Goal: Information Seeking & Learning: Learn about a topic

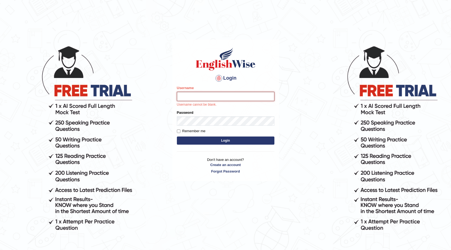
click at [206, 95] on input "Username" at bounding box center [225, 96] width 97 height 9
type input "0415313655"
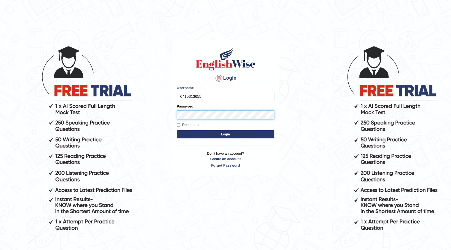
click at [177, 130] on button "Login" at bounding box center [225, 134] width 97 height 8
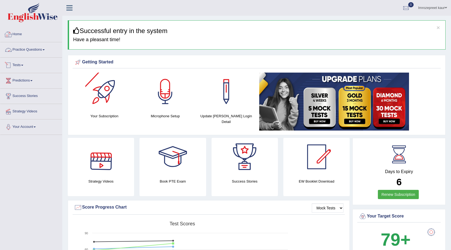
click at [46, 52] on link "Practice Questions" at bounding box center [31, 49] width 62 height 14
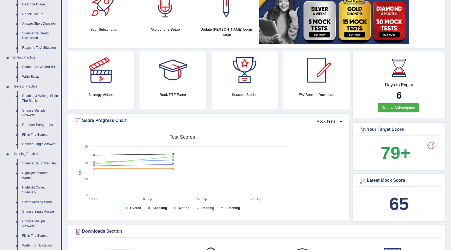
scroll to position [108, 0]
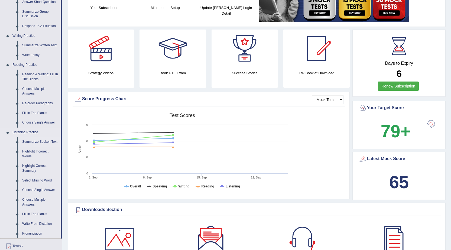
click at [35, 141] on link "Summarize Spoken Text" at bounding box center [40, 142] width 41 height 10
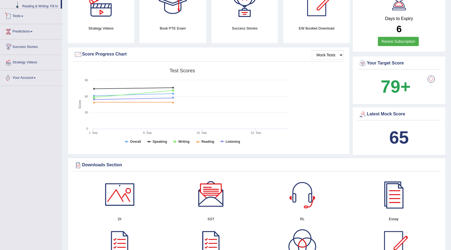
scroll to position [224, 0]
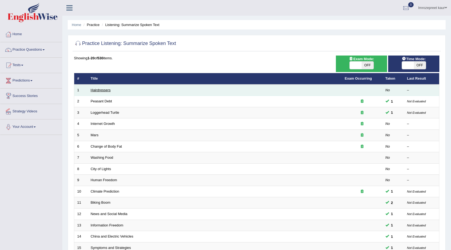
click at [102, 89] on link "Hairdressers" at bounding box center [101, 90] width 20 height 4
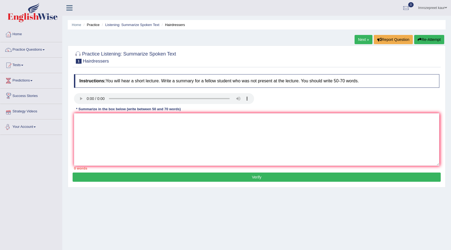
click at [54, 134] on li "Your Account Notifications Microphone Setup Change Password Manage Subscription…" at bounding box center [31, 126] width 62 height 15
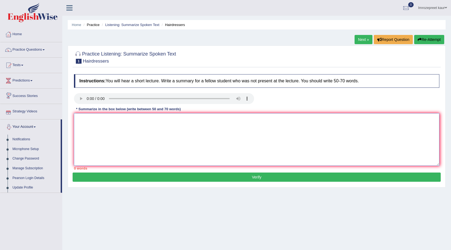
click at [122, 122] on textarea at bounding box center [256, 139] width 365 height 52
click at [94, 119] on textarea "Hirdresser wasv the main feature to this topic" at bounding box center [256, 139] width 365 height 52
click at [95, 120] on textarea "Hirdresser wasv the main feature to this topic" at bounding box center [256, 139] width 365 height 52
click at [79, 118] on textarea "Hirdresser wasv the main feature to this topic" at bounding box center [256, 139] width 365 height 52
click at [80, 119] on textarea "Hirdresser wasv the main feature to this topic" at bounding box center [256, 139] width 365 height 52
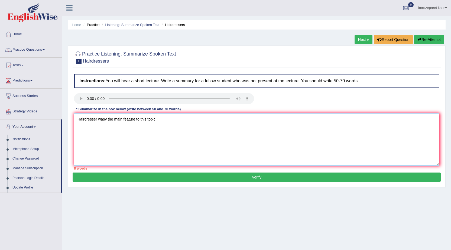
click at [106, 119] on textarea "Hairdresser wasv the main feature to this topic" at bounding box center [256, 139] width 365 height 52
click at [157, 122] on textarea "Hairdresser was the main feature to this topic" at bounding box center [256, 139] width 365 height 52
click at [179, 123] on textarea "Hairdresser was the main feature to this topic. Hair styling tyechniques were d…" at bounding box center [256, 139] width 365 height 52
drag, startPoint x: 245, startPoint y: 117, endPoint x: 202, endPoint y: 124, distance: 42.8
click at [244, 117] on textarea "Hairdresser was the main feature to this topic. Hair styling techniques were di…" at bounding box center [256, 139] width 365 height 52
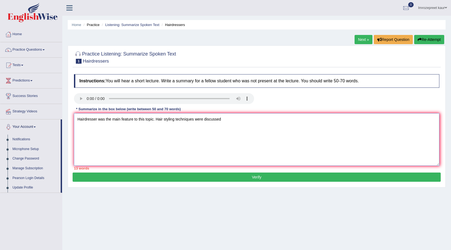
click at [96, 119] on textarea "Hairdresser was the main feature to this topic. Hair styling techniques were di…" at bounding box center [256, 139] width 365 height 52
click at [97, 119] on textarea "Hairdresser was the main feature to this topic. Hair styling techniques were di…" at bounding box center [256, 139] width 365 height 52
click at [243, 120] on textarea "Hairdressers in society was the main feature to this topic. Hair styling techni…" at bounding box center [256, 139] width 365 height 52
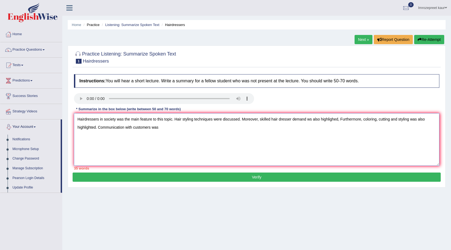
click at [99, 127] on textarea "Hairdressers in society was the main feature to this topic. Hair styling techni…" at bounding box center [256, 139] width 365 height 52
click at [175, 124] on textarea "Hairdressers in society was the main feature to this topic. Hair styling techni…" at bounding box center [256, 139] width 365 height 52
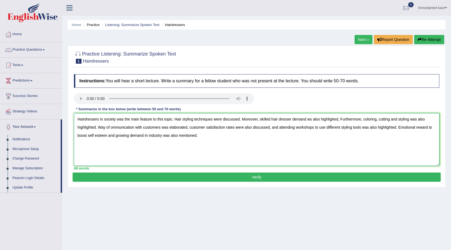
click at [158, 119] on textarea "Hairdressers in society was the main feature to this topic. Hair styling techni…" at bounding box center [256, 139] width 365 height 52
click at [152, 119] on textarea "Hairdressers in society was the main feature to this topic. Hair styling techni…" at bounding box center [256, 139] width 365 height 52
click at [154, 119] on textarea "Hairdressers in society was the main feature to this topic. Hair styling techni…" at bounding box center [256, 139] width 365 height 52
click at [154, 119] on textarea "Hairdressers in society was the main feature o this topic. Hair styling techniq…" at bounding box center [256, 139] width 365 height 52
click at [157, 122] on textarea "Hairdressers in society was the main feature o this topic. Hair styling techniq…" at bounding box center [256, 139] width 365 height 52
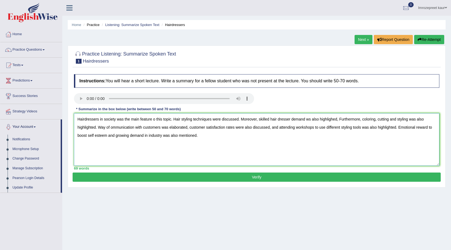
click at [154, 119] on textarea "Hairdressers in society was the main feature o this topic. Hair styling techniq…" at bounding box center [256, 139] width 365 height 52
click at [155, 119] on textarea "Hairdressers in society was the main feature o this topic. Hair styling techniq…" at bounding box center [256, 139] width 365 height 52
click at [310, 120] on textarea "Hairdressers in society was the main feature of this topic. Hair styling techni…" at bounding box center [256, 139] width 365 height 52
click at [342, 120] on textarea "Hairdressers in society was the main feature of this topic. Hair styling techni…" at bounding box center [256, 139] width 365 height 52
click at [111, 127] on textarea "Hairdressers in society was the main feature of this topic. Hair styling techni…" at bounding box center [256, 139] width 365 height 52
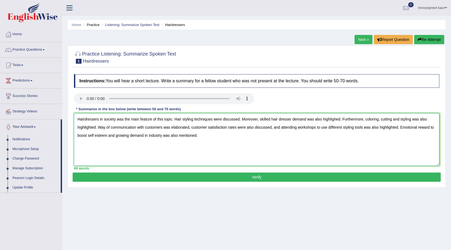
type textarea "Hairdressers in society was the main feature of this topic. Hair styling techni…"
click at [207, 182] on div "Practice Listening: Summarize Spoken Text 1 Hairdressers Instructions: You will…" at bounding box center [257, 116] width 378 height 142
click at [208, 179] on button "Verify" at bounding box center [257, 176] width 368 height 9
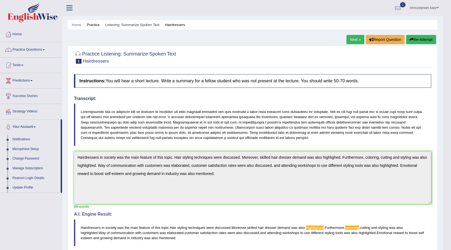
drag, startPoint x: 357, startPoint y: 40, endPoint x: 352, endPoint y: 66, distance: 27.3
click at [357, 40] on link "Next »" at bounding box center [355, 39] width 18 height 9
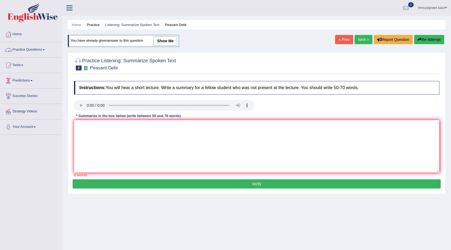
click at [174, 36] on link "show me" at bounding box center [165, 40] width 24 height 9
type textarea "The main topic of the discussion was on topic seeds as 150,000 farmers in India…"
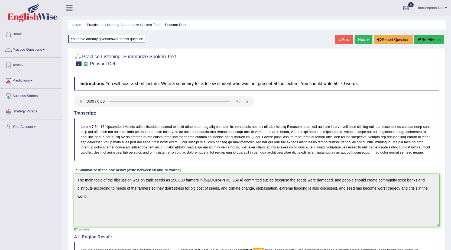
click at [363, 41] on link "Next »" at bounding box center [363, 39] width 18 height 9
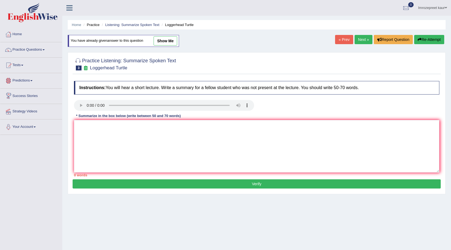
click at [179, 42] on div "You have already given answer to this question show me" at bounding box center [123, 41] width 111 height 12
click at [173, 41] on link "show me" at bounding box center [165, 40] width 24 height 9
type textarea "The main topic of the lecture was about the young turtles, extraordinary journe…"
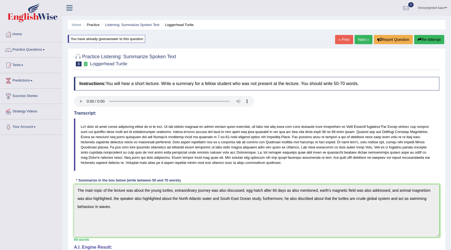
click at [360, 39] on link "Next »" at bounding box center [363, 39] width 18 height 9
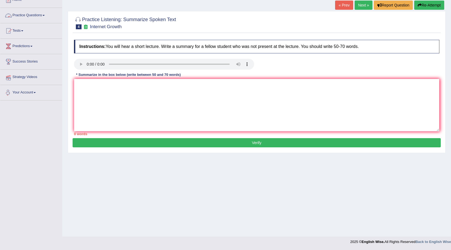
click at [44, 70] on link "Strategy Videos" at bounding box center [31, 77] width 62 height 14
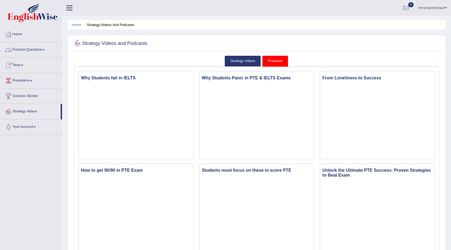
click at [33, 50] on link "Practice Questions" at bounding box center [31, 49] width 62 height 14
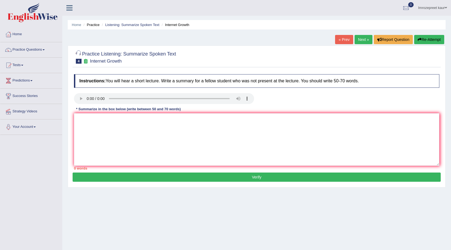
click at [131, 113] on textarea at bounding box center [256, 139] width 365 height 52
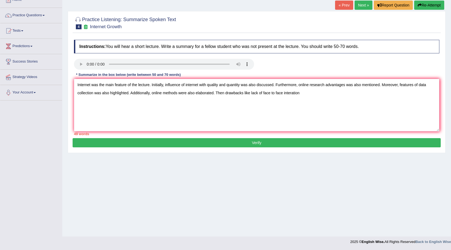
click at [291, 93] on textarea "Internet was the main feature of the lecture. Initially, influence of internet …" at bounding box center [256, 105] width 365 height 52
click at [292, 93] on textarea "Internet was the main feature of the lecture. Initially, influence of internet …" at bounding box center [256, 105] width 365 height 52
click at [293, 93] on textarea "Internet was the main feature of the lecture. Initially, influence of internet …" at bounding box center [256, 105] width 365 height 52
click at [303, 99] on textarea "Internet was the main feature of the lecture. Initially, influence of internet …" at bounding box center [256, 105] width 365 height 52
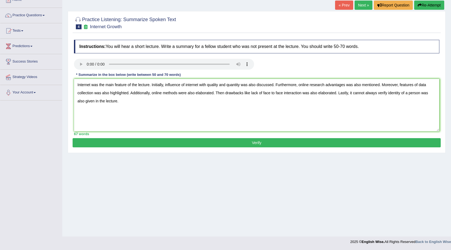
type textarea "Internet was the main feature of the lecture. Initially, influence of internet …"
click at [113, 141] on button "Verify" at bounding box center [257, 142] width 368 height 9
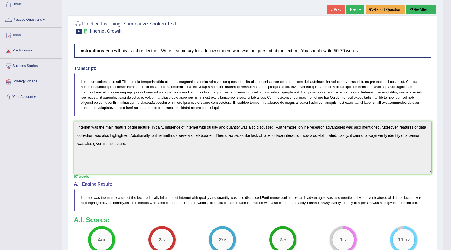
scroll to position [18, 0]
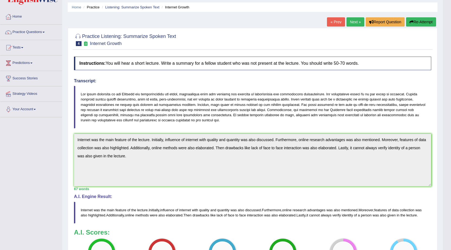
click at [351, 23] on link "Next »" at bounding box center [355, 21] width 18 height 9
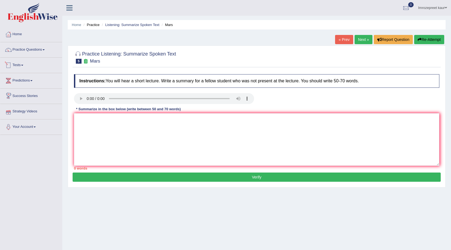
click at [30, 64] on link "Tests" at bounding box center [31, 65] width 62 height 14
click at [29, 52] on link "Practice Questions" at bounding box center [31, 49] width 62 height 14
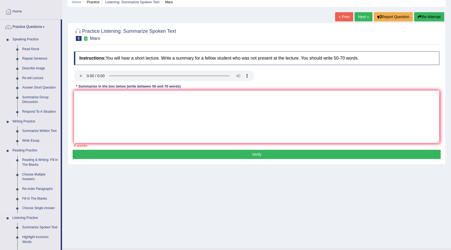
scroll to position [81, 0]
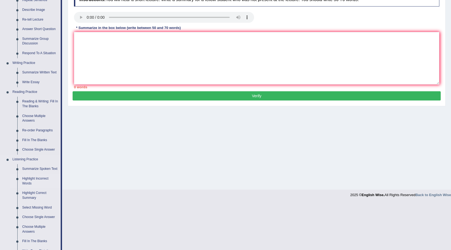
click at [32, 179] on link "Highlight Incorrect Words" at bounding box center [40, 181] width 41 height 14
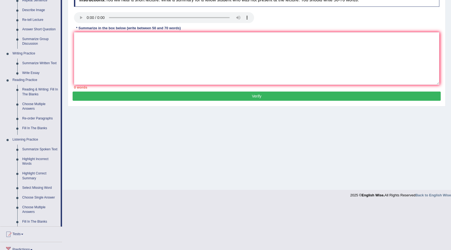
scroll to position [34, 0]
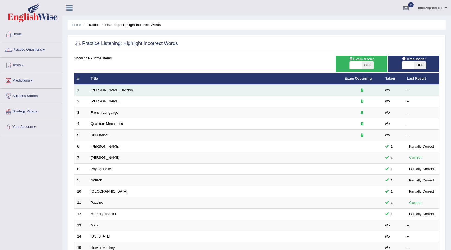
click at [111, 87] on td "[PERSON_NAME] Division" at bounding box center [215, 89] width 254 height 11
click at [94, 91] on link "[PERSON_NAME] Division" at bounding box center [112, 90] width 42 height 4
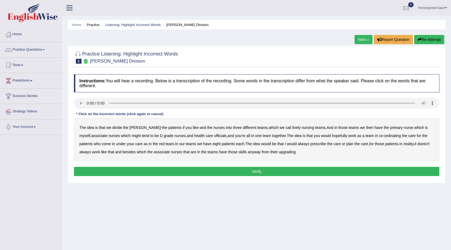
click at [279, 129] on b "we" at bounding box center [281, 127] width 5 height 4
click at [292, 128] on b "lively" at bounding box center [296, 127] width 8 height 4
click at [121, 136] on b "which" at bounding box center [126, 135] width 10 height 4
click at [121, 134] on b "which" at bounding box center [126, 135] width 10 height 4
click at [132, 137] on b "might" at bounding box center [136, 135] width 9 height 4
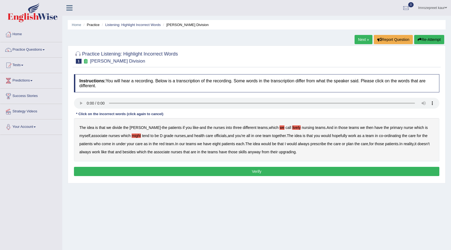
click at [214, 136] on b "officials" at bounding box center [220, 135] width 12 height 4
click at [179, 145] on div "The idea is that we divide the ward - the patients if you like - and the nurses…" at bounding box center [256, 139] width 365 height 43
click at [295, 153] on b "upgrading" at bounding box center [286, 152] width 17 height 4
click at [294, 168] on button "Verify" at bounding box center [256, 171] width 365 height 9
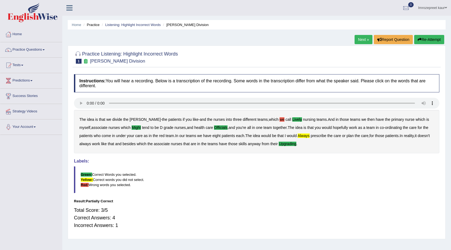
click at [361, 38] on link "Next »" at bounding box center [363, 39] width 18 height 9
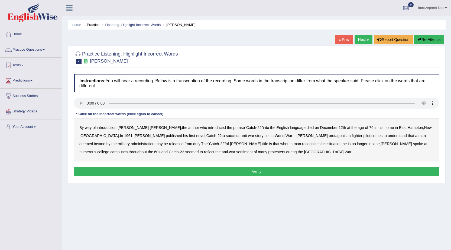
click at [226, 136] on b "succinct" at bounding box center [233, 135] width 14 height 4
click at [154, 142] on b "administration" at bounding box center [143, 144] width 24 height 4
click at [327, 143] on b "situation" at bounding box center [334, 144] width 14 height 4
click at [214, 150] on b "reflect" at bounding box center [209, 152] width 10 height 4
click at [173, 172] on button "Verify" at bounding box center [256, 171] width 365 height 9
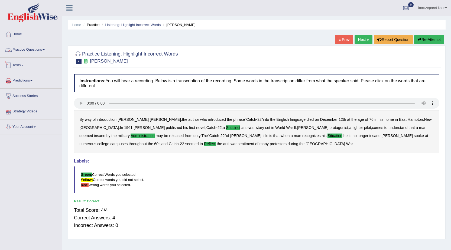
click at [28, 48] on link "Practice Questions" at bounding box center [31, 49] width 62 height 14
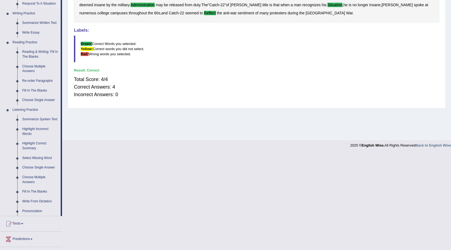
scroll to position [135, 0]
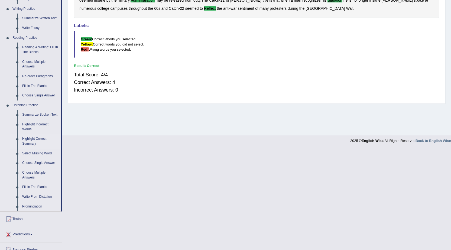
click at [29, 139] on link "Highlight Correct Summary" at bounding box center [40, 141] width 41 height 14
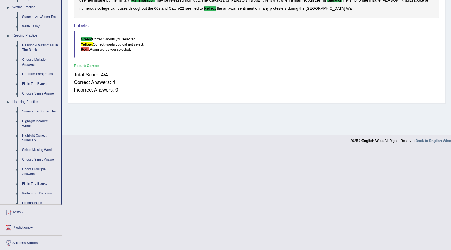
scroll to position [34, 0]
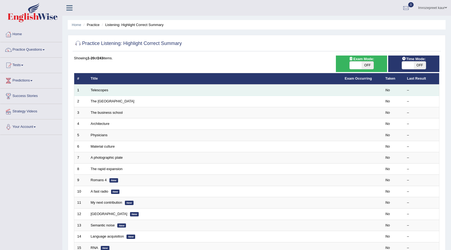
click at [94, 93] on td "Telescopes" at bounding box center [215, 89] width 254 height 11
click at [94, 91] on link "Telescopes" at bounding box center [100, 90] width 18 height 4
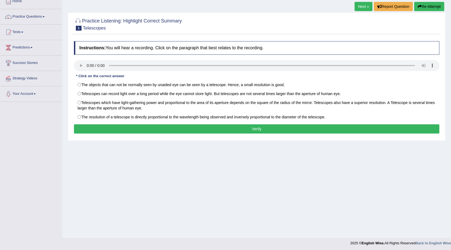
scroll to position [34, 0]
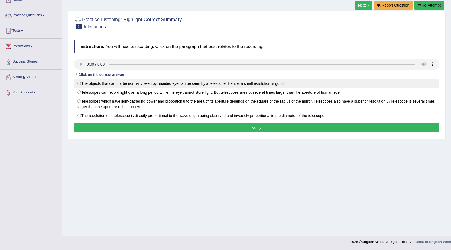
click at [127, 79] on label "The objects that can not be normally seen by unaided eye can be seen by a teles…" at bounding box center [256, 83] width 365 height 9
radio input "true"
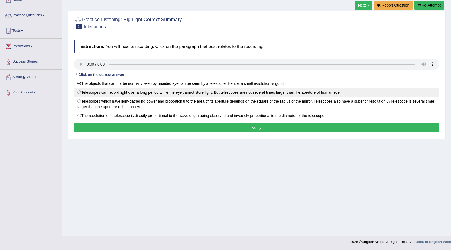
click at [119, 94] on label "Telescopes can record light over a long period while the eye cannot store light…" at bounding box center [256, 92] width 365 height 9
radio input "true"
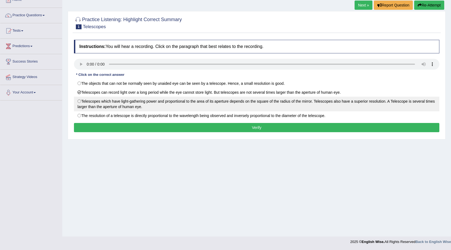
click at [156, 104] on label "Telescopes which have light-gathering power and proportional to the area of its…" at bounding box center [256, 104] width 365 height 15
radio input "true"
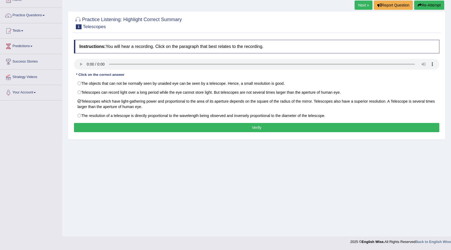
click at [151, 124] on button "Verify" at bounding box center [256, 127] width 365 height 9
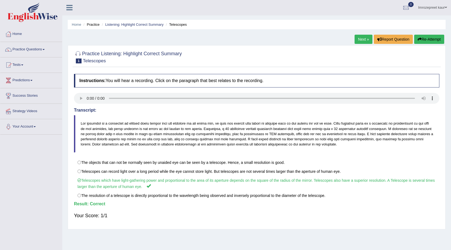
scroll to position [0, 0]
click at [354, 42] on link "Next »" at bounding box center [363, 39] width 18 height 9
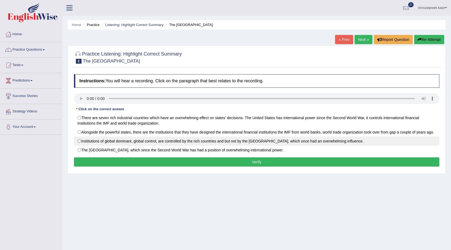
click at [97, 145] on label "Institutions of global dominant, global control, are controlled by the rich cou…" at bounding box center [256, 140] width 365 height 9
radio input "true"
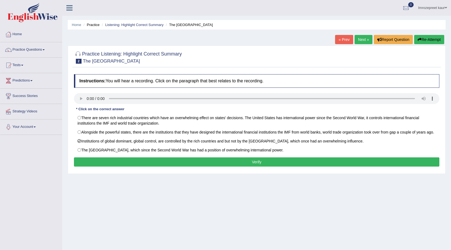
click at [97, 159] on button "Verify" at bounding box center [256, 161] width 365 height 9
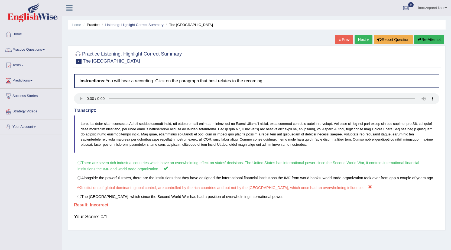
click at [358, 41] on link "Next »" at bounding box center [363, 39] width 18 height 9
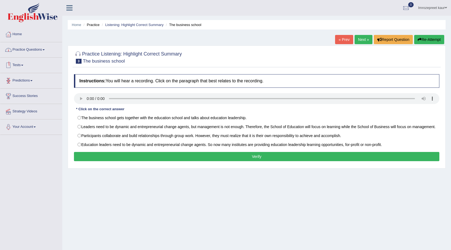
click at [29, 51] on link "Practice Questions" at bounding box center [31, 49] width 62 height 14
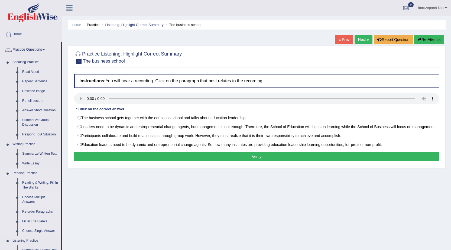
scroll to position [27, 0]
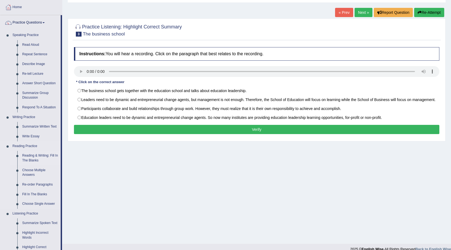
click at [35, 157] on link "Reading & Writing: Fill In The Blanks" at bounding box center [40, 158] width 41 height 14
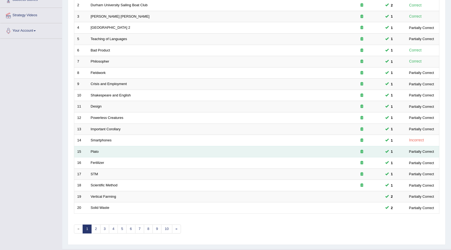
scroll to position [109, 0]
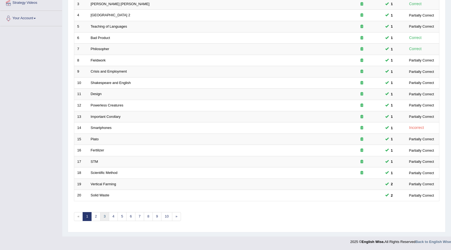
click at [102, 218] on link "3" at bounding box center [104, 216] width 9 height 9
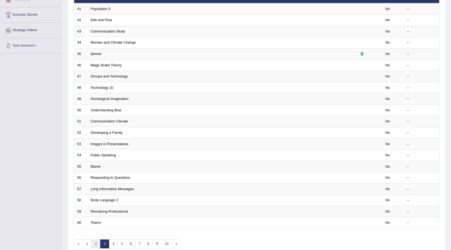
click at [96, 243] on link "2" at bounding box center [95, 243] width 9 height 9
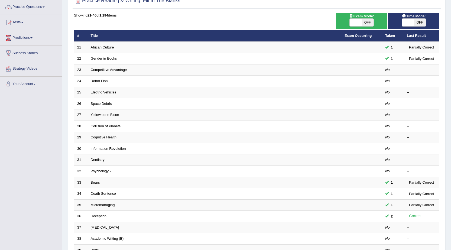
scroll to position [27, 0]
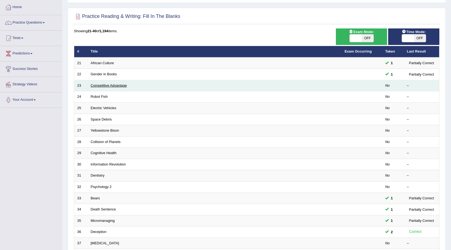
click at [97, 84] on link "Competitive Advantage" at bounding box center [109, 85] width 36 height 4
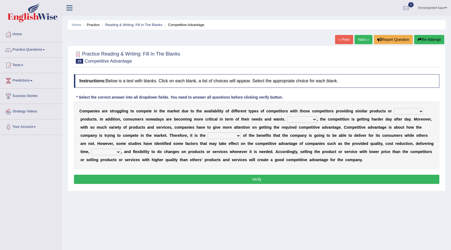
click at [401, 111] on select "constitution restitution substitution institution" at bounding box center [407, 111] width 29 height 6
click at [293, 121] on select "However Instead Additionally Therefore" at bounding box center [301, 119] width 29 height 6
click at [287, 116] on select "However Instead Additionally Therefore" at bounding box center [301, 119] width 29 height 6
click at [295, 120] on select "However Instead Additionally Therefore" at bounding box center [301, 119] width 29 height 6
click at [287, 116] on select "However Instead Additionally Therefore" at bounding box center [301, 119] width 29 height 6
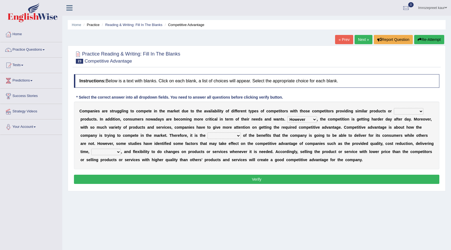
click at [306, 119] on select "However Instead Additionally Therefore" at bounding box center [301, 119] width 29 height 6
select select "Additionally"
click at [287, 116] on select "However Instead Additionally Therefore" at bounding box center [301, 119] width 29 height 6
click at [415, 110] on select "constitution restitution substitution institution" at bounding box center [407, 111] width 29 height 6
select select "substitution"
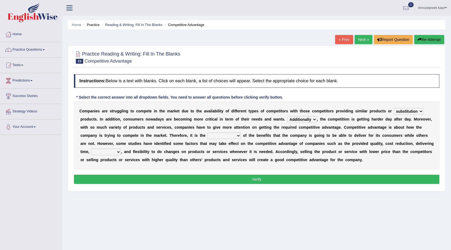
click at [393, 108] on select "constitution restitution substitution institution" at bounding box center [407, 111] width 29 height 6
click at [236, 136] on select "dissemination ordination determination incarnation" at bounding box center [223, 135] width 33 height 6
select select "determination"
click at [207, 132] on select "dissemination ordination determination incarnation" at bounding box center [223, 135] width 33 height 6
click at [115, 152] on select "captivation aggregation deprivation innovation" at bounding box center [105, 152] width 29 height 6
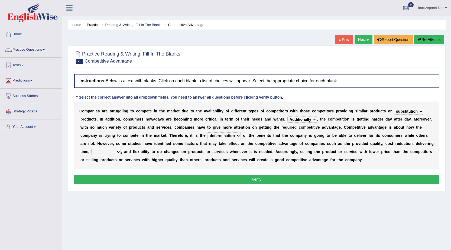
select select "captivation"
click at [91, 149] on select "captivation aggregation deprivation innovation" at bounding box center [105, 152] width 29 height 6
click at [342, 182] on button "Verify" at bounding box center [256, 179] width 365 height 9
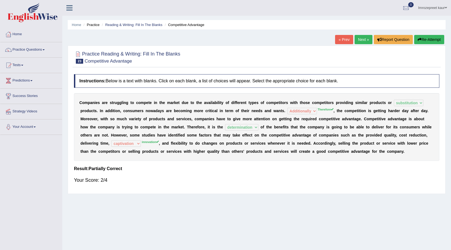
click at [426, 42] on button "Re-Attempt" at bounding box center [429, 39] width 30 height 9
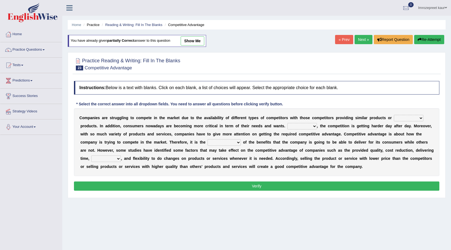
click at [363, 37] on link "Next »" at bounding box center [363, 39] width 18 height 9
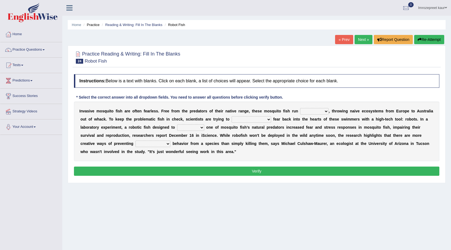
click at [298, 113] on div "I n v a s i v e m o s q u i t o f i s h a r e o f t e n f e a r l e s s . F r e…" at bounding box center [256, 131] width 365 height 60
click at [301, 113] on select "occupant flippant rampant concordant" at bounding box center [314, 111] width 28 height 6
select select "occupant"
click at [300, 108] on select "occupant flippant rampant concordant" at bounding box center [314, 111] width 28 height 6
click at [248, 121] on select "accept spike strike drake" at bounding box center [251, 119] width 40 height 6
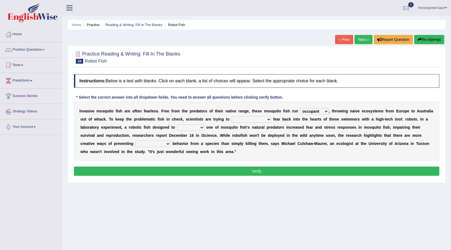
select select "strike"
click at [231, 116] on select "accept spike strike drake" at bounding box center [251, 119] width 40 height 6
click at [198, 128] on select "bequest mimic battle conquest" at bounding box center [190, 127] width 27 height 6
select select "conquest"
click at [177, 124] on select "bequest mimic battle conquest" at bounding box center [190, 127] width 27 height 6
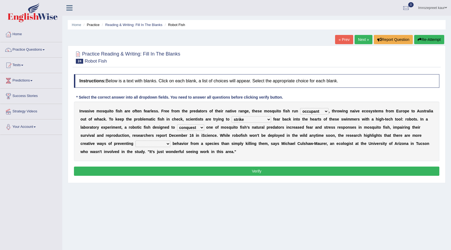
click at [164, 143] on select "unprivileged unprecedented uncharted unwanted" at bounding box center [152, 143] width 35 height 6
select select "unwanted"
click at [135, 140] on select "unprivileged unprecedented uncharted unwanted" at bounding box center [152, 143] width 35 height 6
click at [156, 174] on button "Verify" at bounding box center [256, 170] width 365 height 9
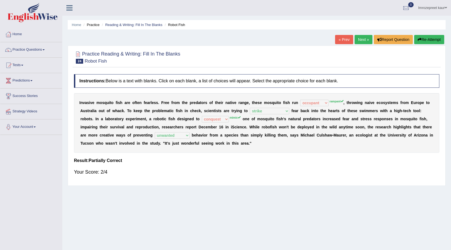
click at [355, 41] on link "Next »" at bounding box center [363, 39] width 18 height 9
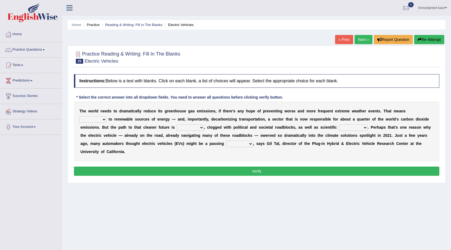
click at [17, 51] on link "Practice Questions" at bounding box center [31, 49] width 62 height 14
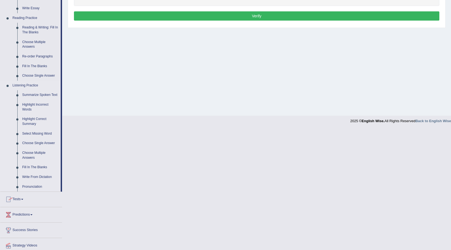
scroll to position [162, 0]
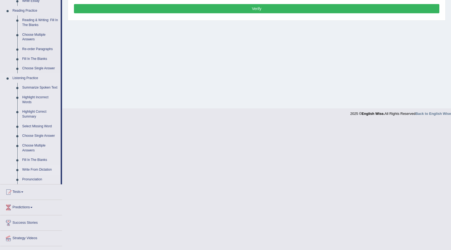
click at [41, 169] on link "Write From Dictation" at bounding box center [40, 170] width 41 height 10
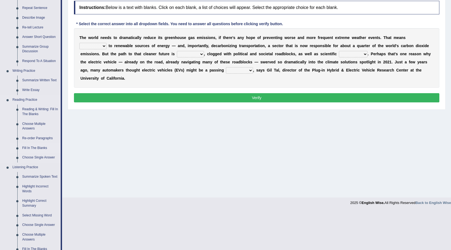
scroll to position [167, 0]
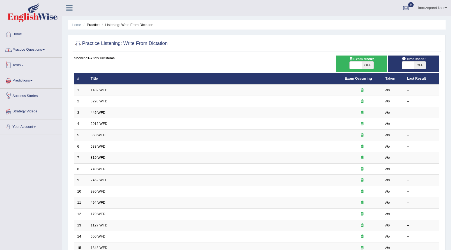
click at [28, 51] on link "Practice Questions" at bounding box center [31, 49] width 62 height 14
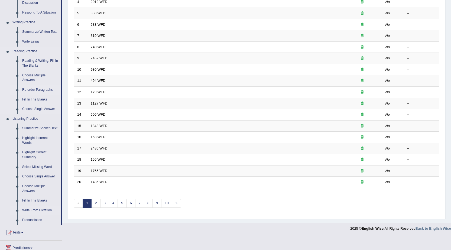
scroll to position [135, 0]
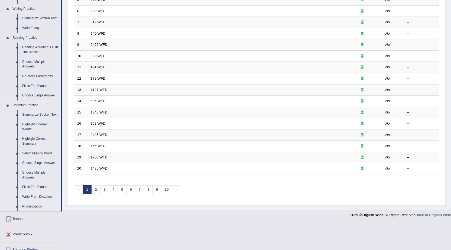
click at [31, 209] on link "Pronunciation" at bounding box center [40, 207] width 41 height 10
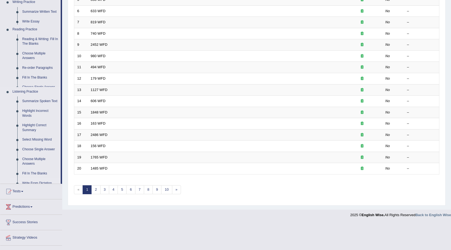
scroll to position [109, 0]
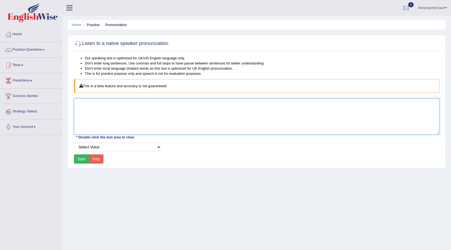
click at [142, 126] on textarea at bounding box center [256, 116] width 365 height 36
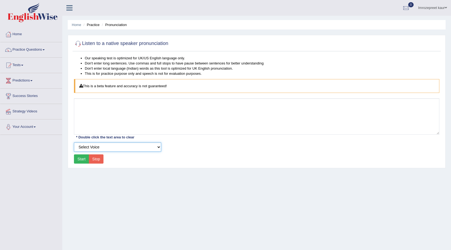
click at [146, 146] on select "Select Voice UK English Female UK English Male" at bounding box center [117, 146] width 87 height 9
click at [0, 171] on div "Toggle navigation Home Practice Questions Speaking Practice Read Aloud Repeat S…" at bounding box center [225, 140] width 451 height 281
click at [31, 72] on li "Tests Take Practice Sectional Test Take Mock Test History" at bounding box center [31, 65] width 62 height 15
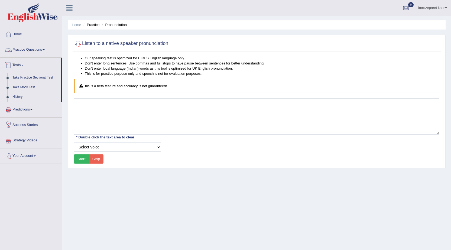
click at [22, 50] on link "Practice Questions" at bounding box center [31, 49] width 62 height 14
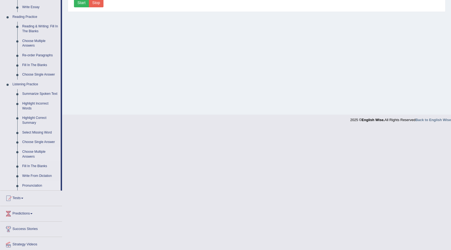
scroll to position [162, 0]
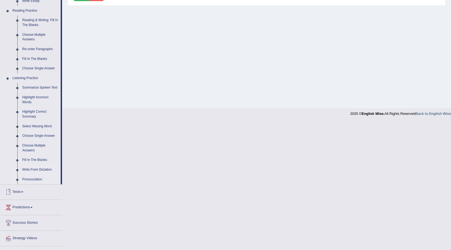
click at [43, 171] on link "Write From Dictation" at bounding box center [40, 170] width 41 height 10
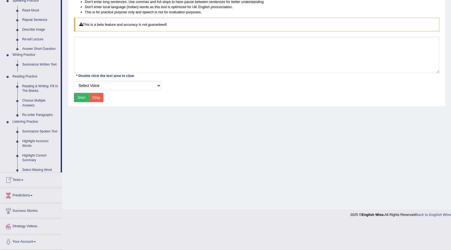
scroll to position [34, 0]
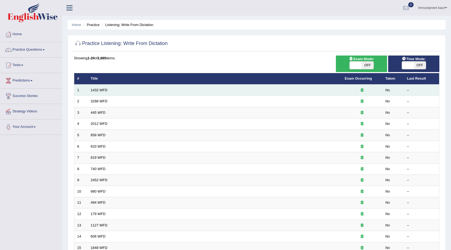
click at [101, 87] on td "1432 WFD" at bounding box center [215, 89] width 254 height 11
click at [101, 89] on link "1432 WFD" at bounding box center [99, 90] width 17 height 4
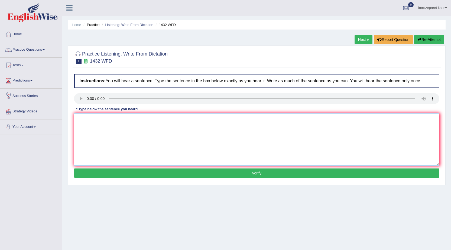
click at [123, 127] on textarea at bounding box center [256, 139] width 365 height 52
type textarea "More physical activity is beneficial for your health"
click at [120, 173] on button "Verify" at bounding box center [256, 172] width 365 height 9
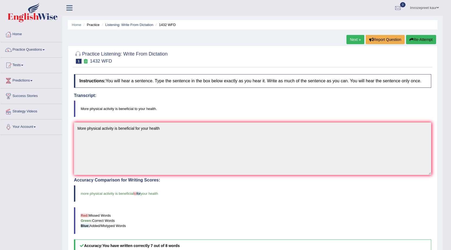
click at [416, 42] on button "Re-Attempt" at bounding box center [421, 39] width 30 height 9
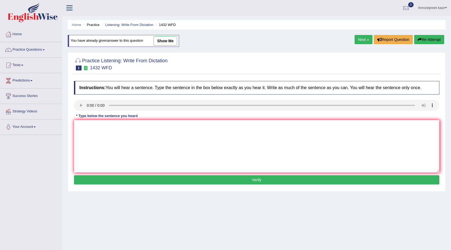
click at [149, 113] on div "Instructions: You will hear a sentence. Type the sentence in the box below exac…" at bounding box center [257, 133] width 368 height 110
click at [106, 147] on textarea at bounding box center [256, 146] width 365 height 52
type textarea "More physical activity is beneficial for your health."
click at [150, 179] on button "Verify" at bounding box center [256, 179] width 365 height 9
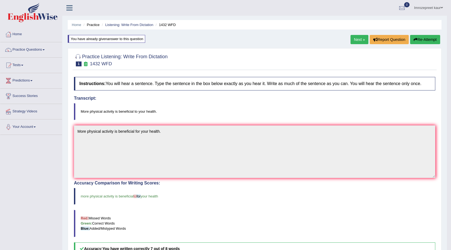
click at [416, 38] on button "Re-Attempt" at bounding box center [425, 39] width 30 height 9
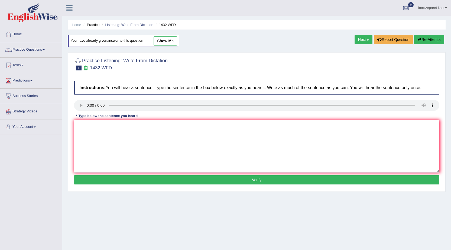
click at [362, 41] on link "Next »" at bounding box center [363, 39] width 18 height 9
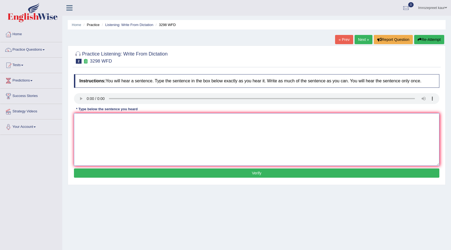
click at [89, 139] on textarea at bounding box center [256, 139] width 365 height 52
type textarea "Animal behaviour is tend to take distinctive behaviour than to humans."
click at [112, 172] on button "Verify" at bounding box center [256, 172] width 365 height 9
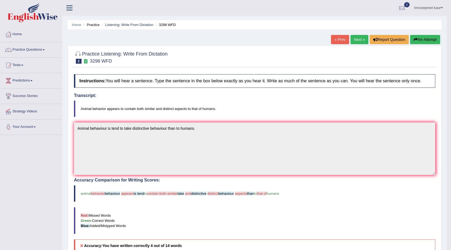
click at [355, 41] on link "Next »" at bounding box center [359, 39] width 18 height 9
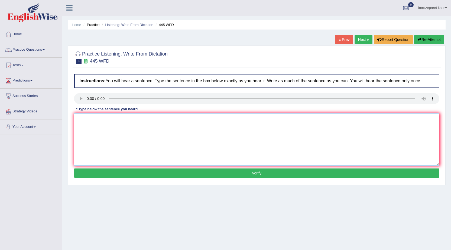
click at [83, 126] on textarea at bounding box center [256, 139] width 365 height 52
type textarea "The Ameican scientists made a plan to land a spaceships onto [GEOGRAPHIC_DATA]."
click at [159, 172] on button "Verify" at bounding box center [256, 172] width 365 height 9
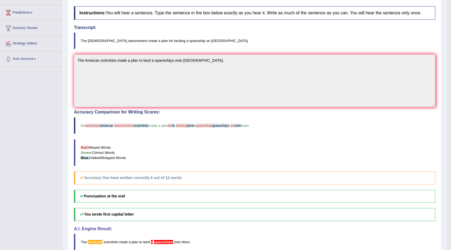
scroll to position [15, 0]
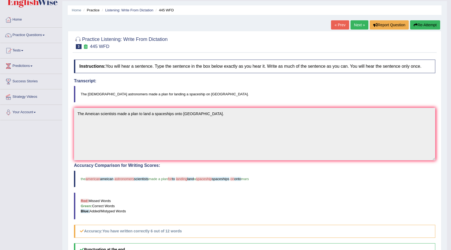
click at [353, 31] on div "Practice Listening: Write From Dictation 3 445 WFD Instructions: You will hear …" at bounding box center [254, 172] width 373 height 283
click at [353, 27] on link "Next »" at bounding box center [359, 24] width 18 height 9
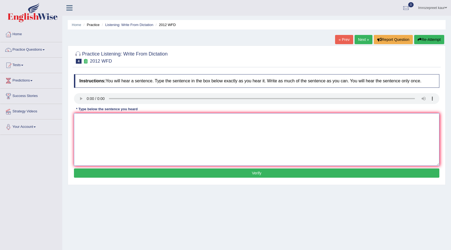
click at [93, 148] on textarea at bounding box center [256, 139] width 365 height 52
type textarea "There is a great deal on the debate of this yopic."
click at [100, 173] on button "Verify" at bounding box center [256, 172] width 365 height 9
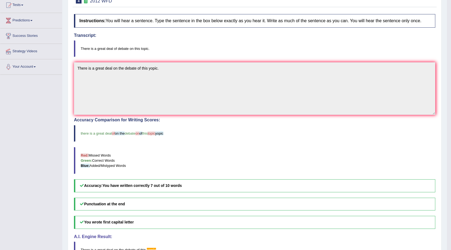
scroll to position [15, 0]
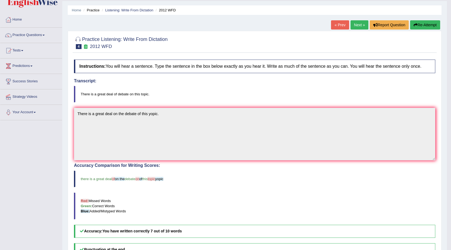
click at [355, 26] on link "Next »" at bounding box center [359, 24] width 18 height 9
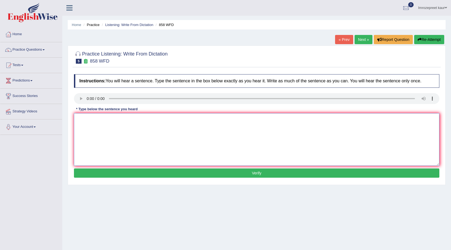
click at [86, 122] on textarea at bounding box center [256, 139] width 365 height 52
click at [91, 119] on textarea "The shipm was found it interacted historians." at bounding box center [256, 139] width 365 height 52
click at [97, 121] on textarea "The shipm was found it interacted historians." at bounding box center [256, 139] width 365 height 52
type textarea "The ship was found it interacted historians."
click at [126, 170] on button "Verify" at bounding box center [256, 172] width 365 height 9
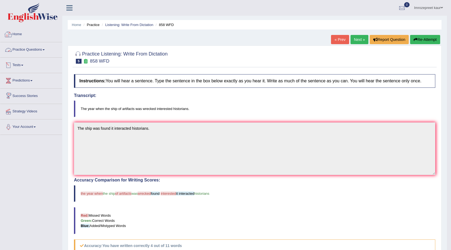
click at [38, 51] on link "Practice Questions" at bounding box center [31, 49] width 62 height 14
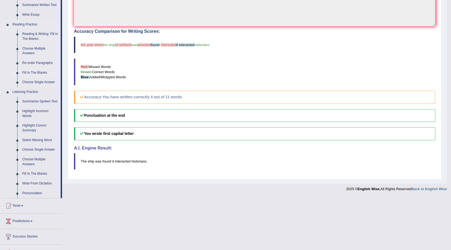
scroll to position [162, 0]
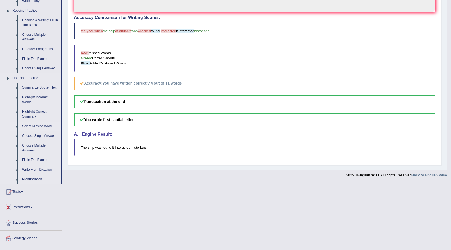
click at [31, 125] on link "Select Missing Word" at bounding box center [40, 127] width 41 height 10
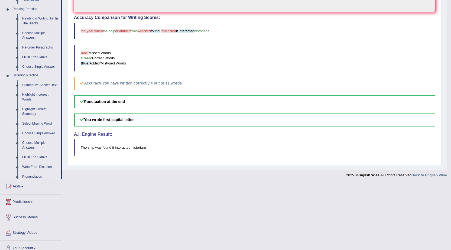
scroll to position [96, 0]
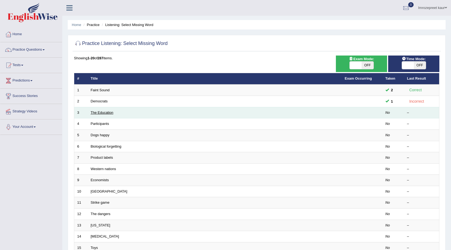
click at [93, 114] on link "The Education" at bounding box center [102, 112] width 23 height 4
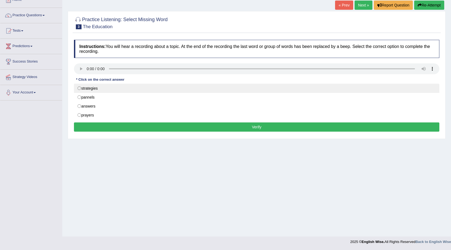
click at [96, 88] on label "strategies" at bounding box center [256, 88] width 365 height 9
radio input "true"
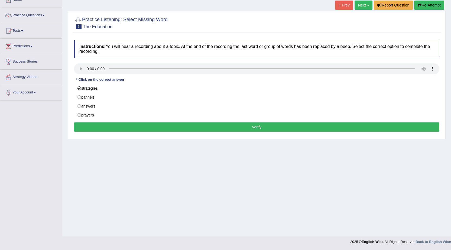
click at [100, 129] on button "Verify" at bounding box center [256, 126] width 365 height 9
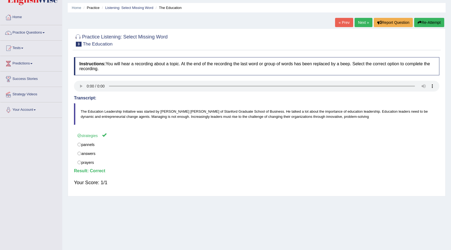
scroll to position [7, 0]
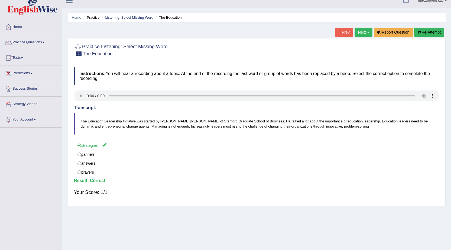
click at [363, 32] on link "Next »" at bounding box center [363, 32] width 18 height 9
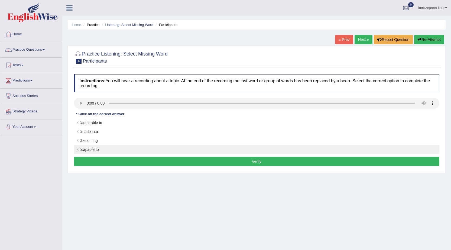
click at [87, 150] on label "capable to" at bounding box center [256, 149] width 365 height 9
radio input "true"
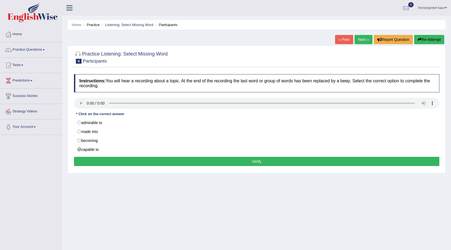
click at [92, 162] on button "Verify" at bounding box center [256, 161] width 365 height 9
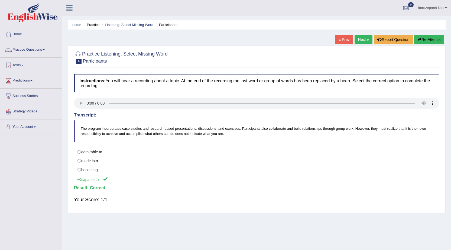
click at [362, 40] on link "Next »" at bounding box center [363, 39] width 18 height 9
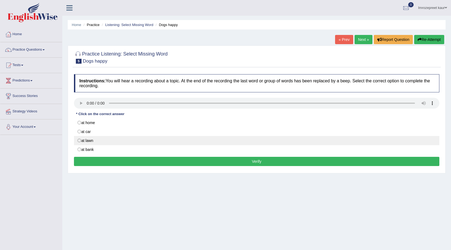
click at [85, 139] on label "at lawn" at bounding box center [256, 140] width 365 height 9
radio input "true"
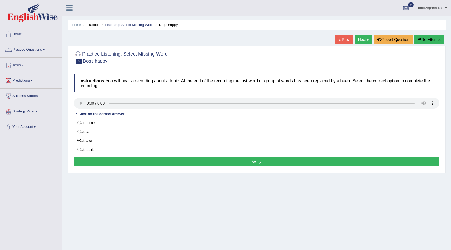
click at [84, 158] on button "Verify" at bounding box center [256, 161] width 365 height 9
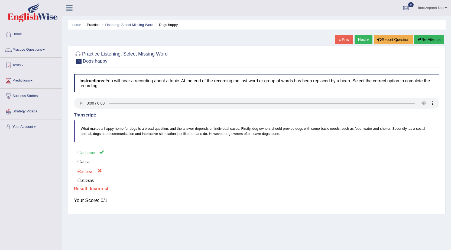
click at [366, 37] on link "Next »" at bounding box center [363, 39] width 18 height 9
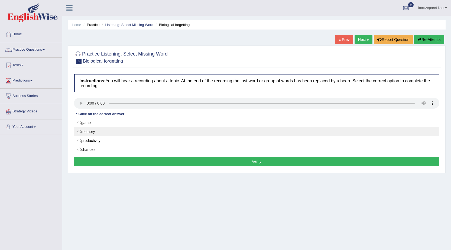
click at [81, 134] on label "memory" at bounding box center [256, 131] width 365 height 9
radio input "true"
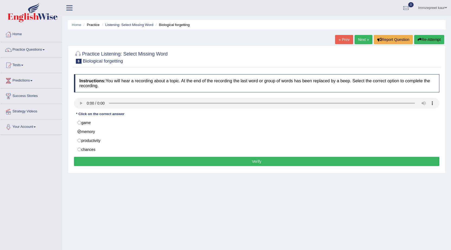
click at [87, 162] on button "Verify" at bounding box center [256, 161] width 365 height 9
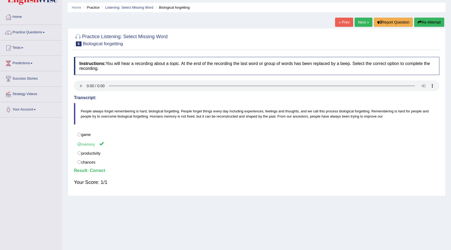
scroll to position [34, 0]
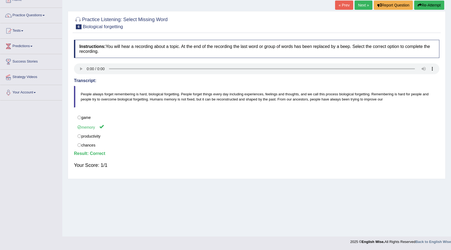
click at [354, 8] on link "Next »" at bounding box center [363, 5] width 18 height 9
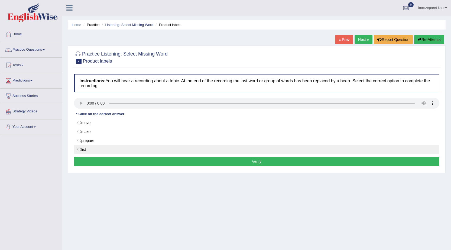
click at [84, 150] on label "list" at bounding box center [256, 149] width 365 height 9
radio input "true"
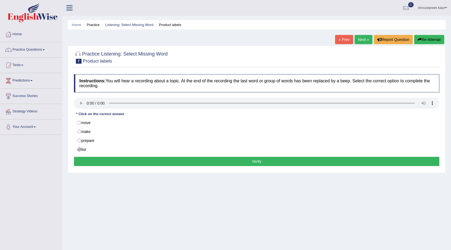
click at [86, 160] on button "Verify" at bounding box center [256, 161] width 365 height 9
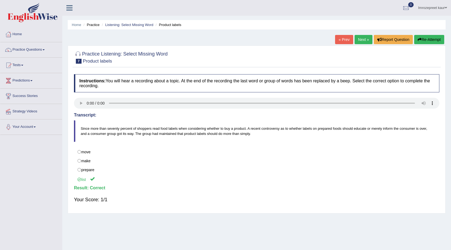
click at [363, 39] on link "Next »" at bounding box center [363, 39] width 18 height 9
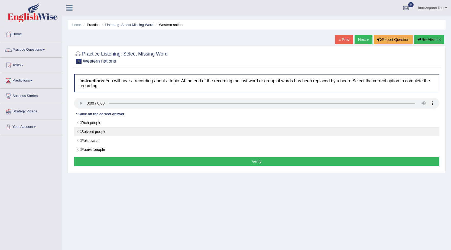
click at [106, 129] on label "Solvent people" at bounding box center [256, 131] width 365 height 9
radio input "true"
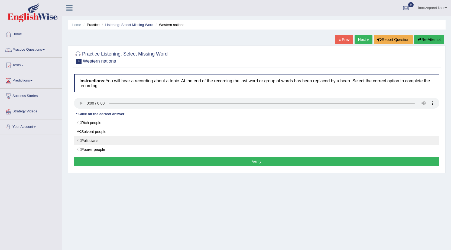
click at [91, 142] on label "Politicians" at bounding box center [256, 140] width 365 height 9
radio input "true"
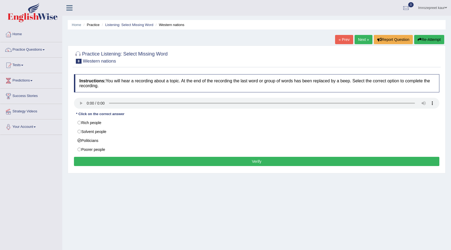
click at [96, 159] on button "Verify" at bounding box center [256, 161] width 365 height 9
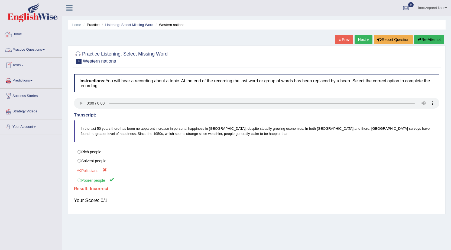
click at [27, 29] on link "Home" at bounding box center [31, 34] width 62 height 14
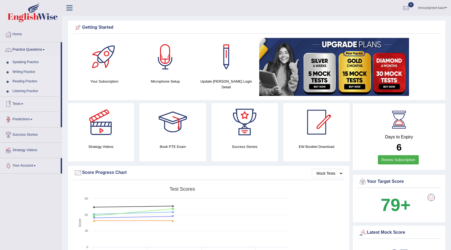
click at [31, 60] on link "Speaking Practice" at bounding box center [35, 62] width 51 height 10
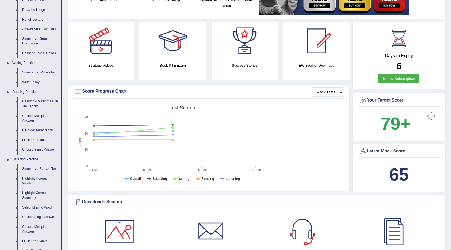
scroll to position [162, 0]
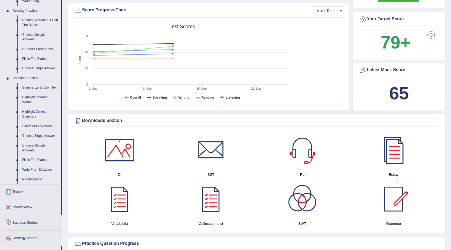
click at [21, 193] on link "Tests" at bounding box center [30, 191] width 60 height 14
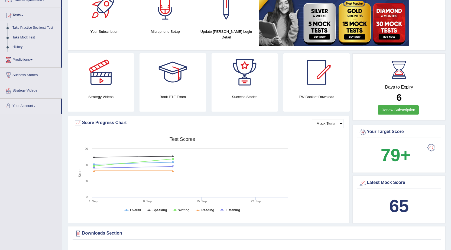
scroll to position [54, 0]
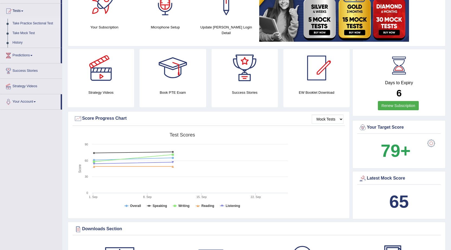
click at [27, 22] on link "Take Practice Sectional Test" at bounding box center [35, 24] width 51 height 10
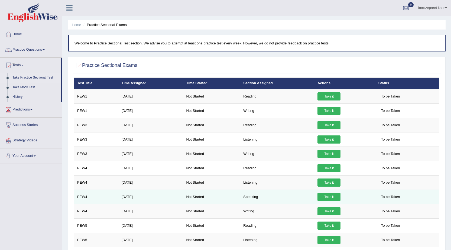
click at [326, 199] on link "Take it" at bounding box center [328, 197] width 23 height 8
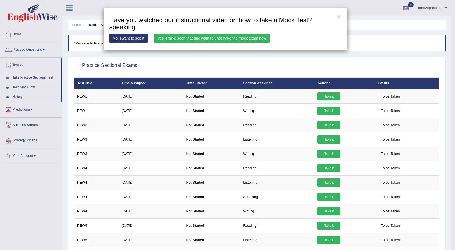
click at [201, 39] on link "Yes, I have seen that and want to undertake the mock exam now" at bounding box center [212, 38] width 116 height 9
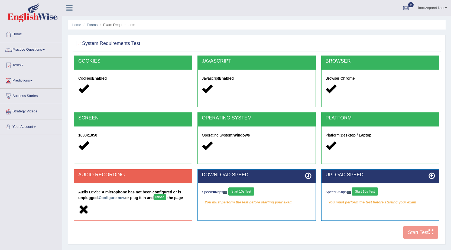
click at [163, 198] on button "reload" at bounding box center [159, 197] width 12 height 6
click at [244, 188] on button "Start 10s Test" at bounding box center [241, 191] width 26 height 8
click at [362, 192] on button "Start 10s Test" at bounding box center [365, 191] width 26 height 8
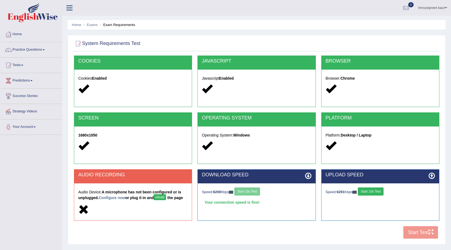
click at [243, 193] on div "Speed: 6200 Kbps Start 10s Test" at bounding box center [256, 191] width 109 height 9
click at [162, 196] on button "reload" at bounding box center [159, 197] width 12 height 6
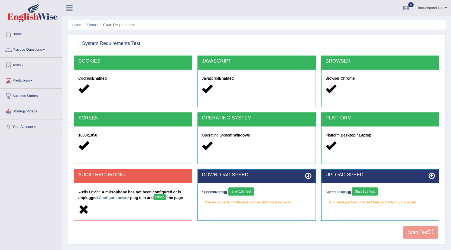
click at [109, 194] on h5 "Audio Device: A microphone has not been configured or is unplugged. Configure n…" at bounding box center [132, 195] width 109 height 11
click at [111, 197] on link "Configure now" at bounding box center [112, 197] width 27 height 4
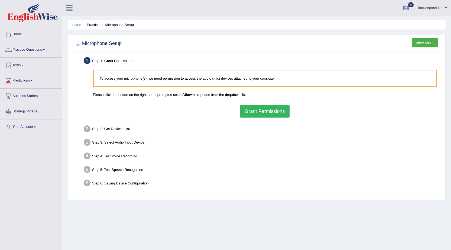
click at [271, 113] on button "Grant Permissions" at bounding box center [264, 111] width 49 height 12
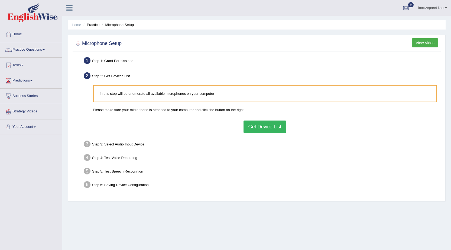
click at [252, 129] on button "Get Device List" at bounding box center [264, 126] width 42 height 12
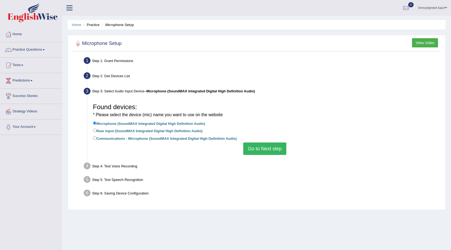
click at [251, 145] on button "Go to Next step" at bounding box center [264, 148] width 43 height 12
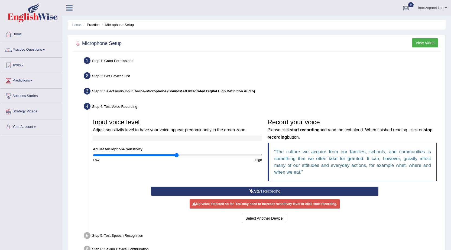
click at [268, 191] on button "Start Recording" at bounding box center [264, 190] width 227 height 9
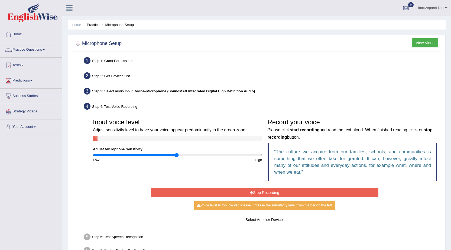
click at [268, 191] on button "Stop Recording" at bounding box center [264, 192] width 227 height 9
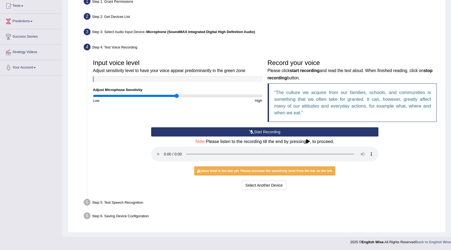
scroll to position [60, 0]
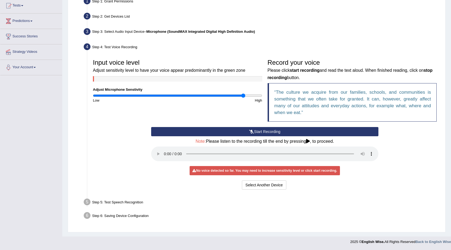
drag, startPoint x: 176, startPoint y: 93, endPoint x: 244, endPoint y: 94, distance: 67.7
click at [244, 94] on input "range" at bounding box center [177, 95] width 169 height 4
click at [281, 129] on button "Start Recording" at bounding box center [264, 131] width 227 height 9
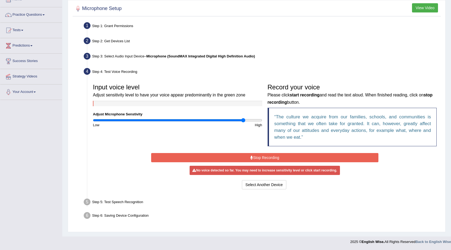
scroll to position [35, 0]
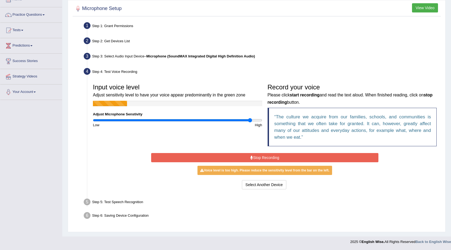
click at [250, 119] on input "range" at bounding box center [177, 120] width 169 height 4
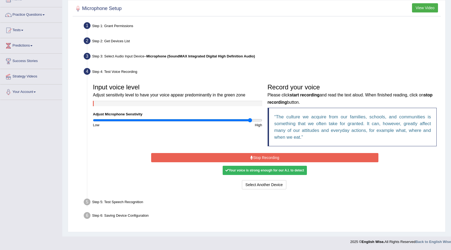
click at [253, 155] on button "Stop Recording" at bounding box center [264, 157] width 227 height 9
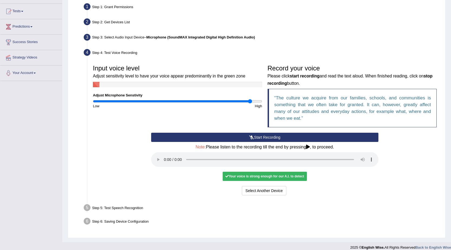
scroll to position [60, 0]
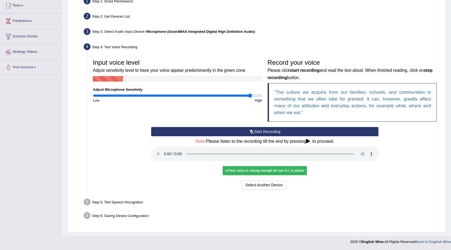
click at [253, 171] on div "Your voice is strong enough for our A.I. to detect" at bounding box center [264, 170] width 84 height 9
click at [307, 143] on h4 "Note: Please listen to the recording till the end by pressing , to proceed." at bounding box center [264, 141] width 227 height 5
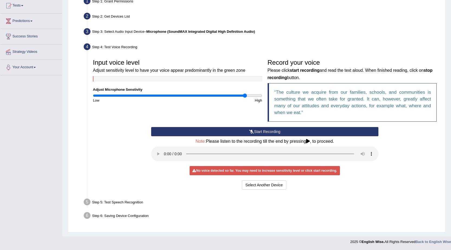
click at [244, 96] on input "range" at bounding box center [177, 95] width 169 height 4
click at [249, 95] on input "range" at bounding box center [177, 95] width 169 height 4
click at [255, 96] on input "range" at bounding box center [177, 95] width 169 height 4
click at [261, 97] on input "range" at bounding box center [177, 95] width 169 height 4
click at [239, 96] on input "range" at bounding box center [177, 95] width 169 height 4
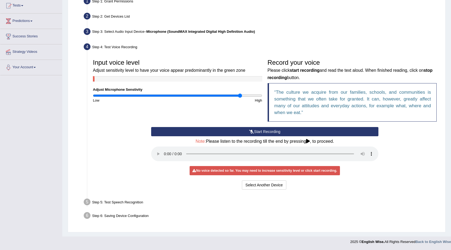
click at [272, 131] on button "Start Recording" at bounding box center [264, 131] width 227 height 9
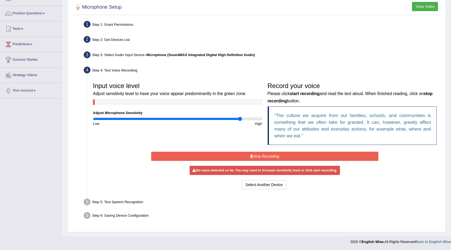
scroll to position [35, 0]
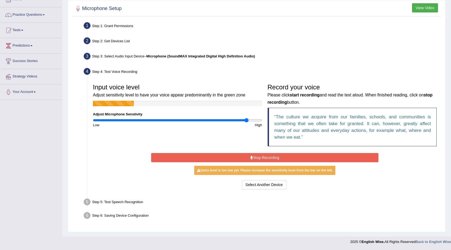
click at [247, 120] on input "range" at bounding box center [177, 120] width 169 height 4
drag, startPoint x: 247, startPoint y: 120, endPoint x: 265, endPoint y: 120, distance: 17.9
click at [262, 120] on input "range" at bounding box center [177, 120] width 169 height 4
click at [260, 119] on input "range" at bounding box center [177, 120] width 169 height 4
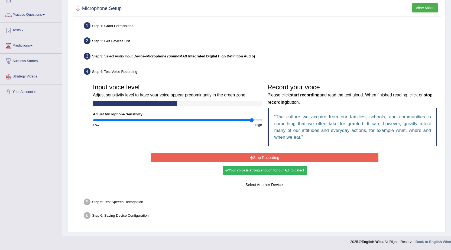
drag, startPoint x: 260, startPoint y: 119, endPoint x: 251, endPoint y: 119, distance: 9.2
type input "1.9"
click at [251, 119] on input "range" at bounding box center [177, 120] width 169 height 4
click at [260, 156] on button "Stop Recording" at bounding box center [264, 157] width 227 height 9
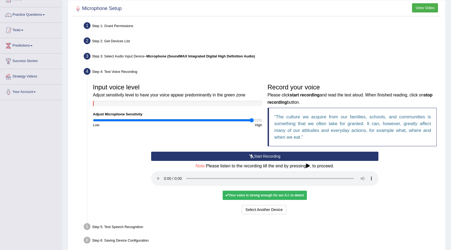
click at [234, 201] on div "Start Recording Stop Recording Note: Please listen to the recording till the en…" at bounding box center [264, 184] width 232 height 64
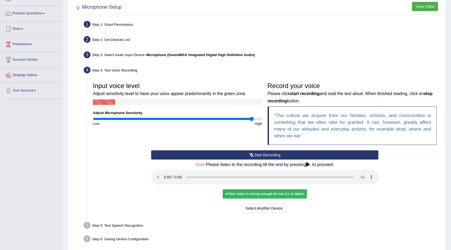
scroll to position [60, 0]
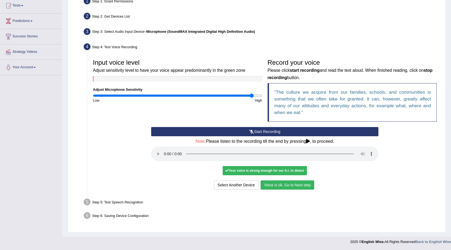
click at [300, 184] on button "Voice is ok. Go to Next step" at bounding box center [287, 184] width 54 height 9
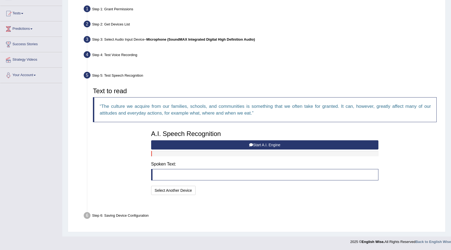
scroll to position [38, 0]
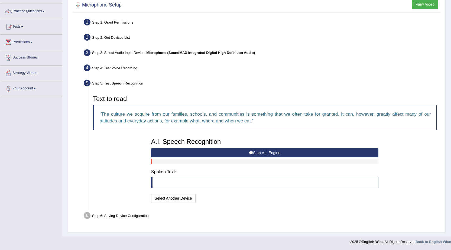
click at [262, 154] on button "Start A.I. Engine" at bounding box center [264, 152] width 227 height 9
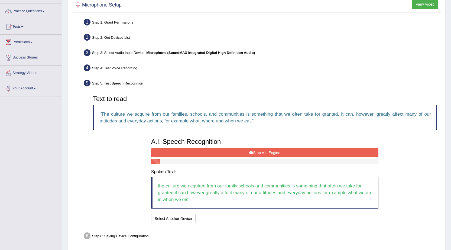
click at [262, 154] on button "Stop A.I. Engine" at bounding box center [264, 152] width 227 height 9
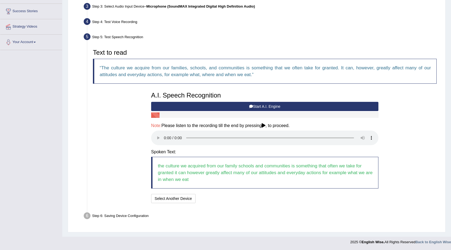
scroll to position [85, 0]
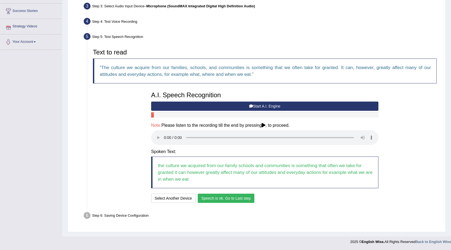
click at [211, 201] on button "Speech is ok. Go to Last step" at bounding box center [226, 197] width 57 height 9
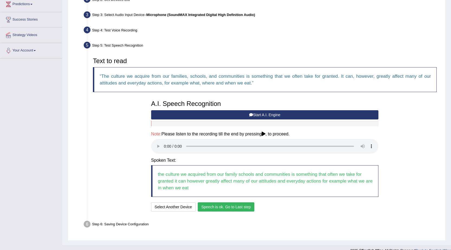
scroll to position [34, 0]
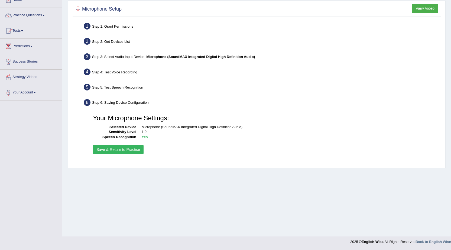
click at [108, 150] on button "Save & Return to Practice" at bounding box center [118, 149] width 51 height 9
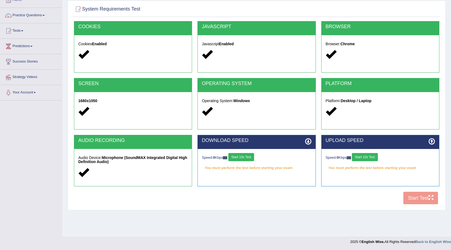
scroll to position [34, 0]
click at [245, 156] on button "Start 10s Test" at bounding box center [241, 157] width 26 height 8
click at [378, 157] on div "Speed: 0 Kbps Start 10s Test" at bounding box center [379, 157] width 109 height 9
click at [364, 159] on button "Start 10s Test" at bounding box center [365, 157] width 26 height 8
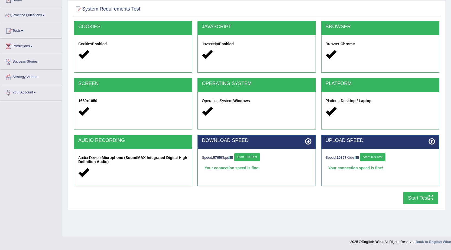
click at [413, 199] on button "Start Test" at bounding box center [420, 198] width 35 height 12
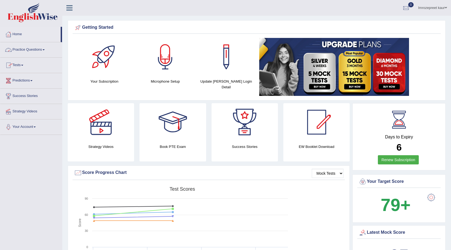
click at [31, 47] on link "Practice Questions" at bounding box center [31, 49] width 62 height 14
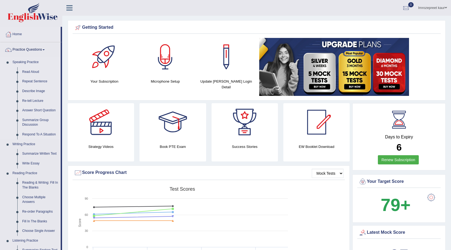
click at [24, 62] on link "Speaking Practice" at bounding box center [35, 62] width 51 height 10
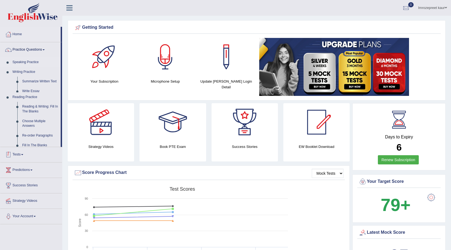
click at [24, 62] on link "Speaking Practice" at bounding box center [35, 62] width 51 height 10
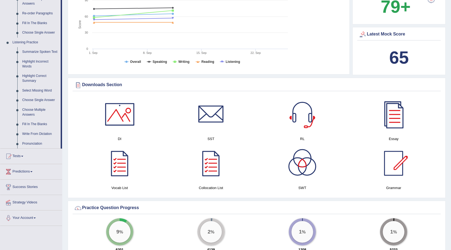
scroll to position [195, 0]
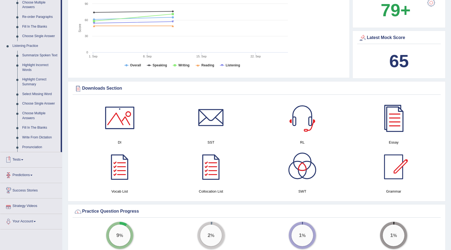
click at [27, 127] on link "Fill In The Blanks" at bounding box center [40, 128] width 41 height 10
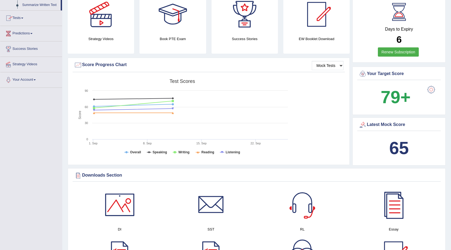
scroll to position [172, 0]
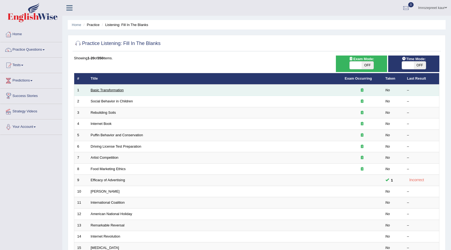
click at [109, 92] on link "Basic Transformation" at bounding box center [107, 90] width 33 height 4
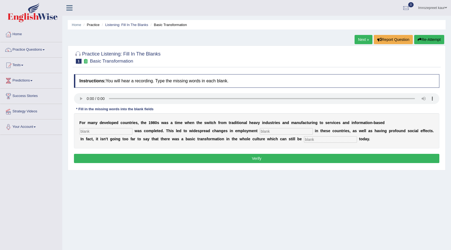
click at [111, 132] on input "text" at bounding box center [105, 131] width 53 height 6
type input "enterprise"
click at [277, 133] on input "text" at bounding box center [286, 131] width 53 height 6
type input "patterns"
click at [345, 140] on input "text" at bounding box center [330, 139] width 53 height 6
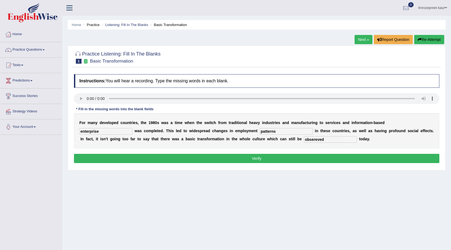
type input "obsereved"
click at [326, 153] on div "Instructions: You will hear a recording. Type the missing words in each blank. …" at bounding box center [257, 119] width 368 height 96
click at [326, 157] on button "Verify" at bounding box center [256, 158] width 365 height 9
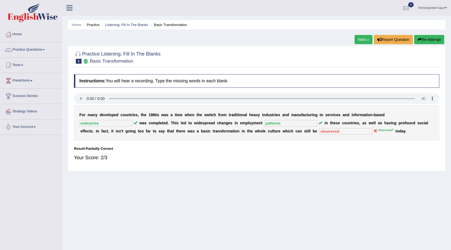
click at [359, 39] on link "Next »" at bounding box center [363, 39] width 18 height 9
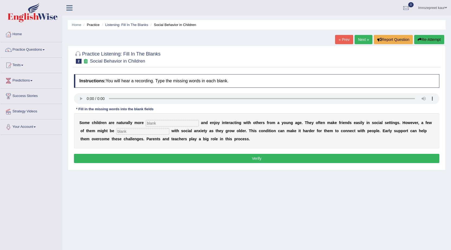
click at [151, 123] on input "text" at bounding box center [172, 123] width 53 height 6
click at [151, 120] on input "text" at bounding box center [172, 123] width 53 height 6
type input "sociable"
click at [146, 133] on input "text" at bounding box center [142, 131] width 53 height 6
type input "diagonised"
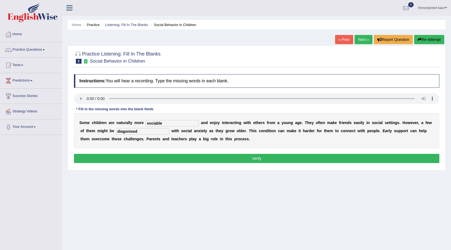
click at [138, 156] on button "Verify" at bounding box center [256, 158] width 365 height 9
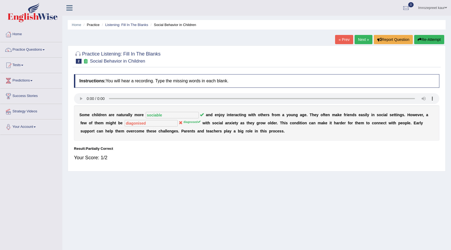
click at [360, 38] on link "Next »" at bounding box center [363, 39] width 18 height 9
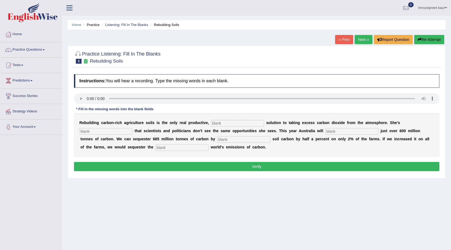
click at [231, 122] on input "text" at bounding box center [237, 123] width 53 height 6
type input "prominrbt"
click at [115, 131] on input "text" at bounding box center [105, 131] width 53 height 6
type input "frustrated"
click at [331, 133] on input "text" at bounding box center [351, 131] width 53 height 6
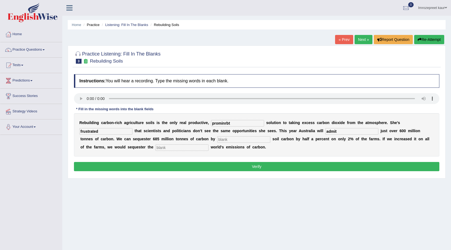
type input "admit"
click at [222, 139] on input "text" at bounding box center [243, 139] width 53 height 6
type input "increasing"
click at [163, 146] on input "text" at bounding box center [181, 147] width 53 height 6
type input "whole"
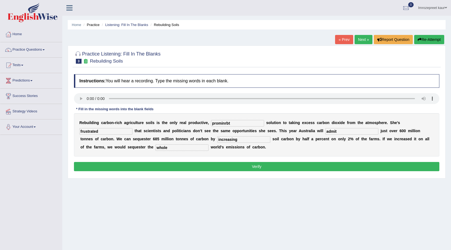
click at [228, 124] on input "prominrbt" at bounding box center [237, 123] width 53 height 6
type input "prominent"
click at [202, 165] on button "Verify" at bounding box center [256, 166] width 365 height 9
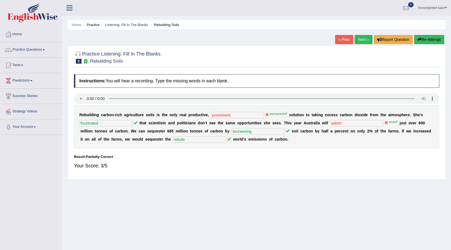
click at [360, 40] on link "Next »" at bounding box center [363, 39] width 18 height 9
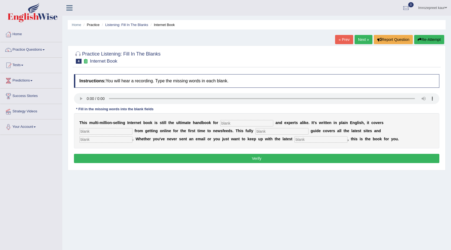
click at [344, 39] on link "« Prev" at bounding box center [344, 39] width 18 height 9
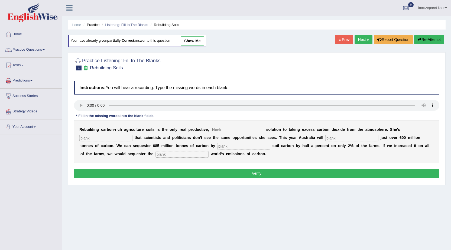
drag, startPoint x: 187, startPoint y: 43, endPoint x: 188, endPoint y: 55, distance: 12.5
click at [187, 43] on link "show me" at bounding box center [192, 40] width 24 height 9
type input "prominent"
type input "frustrated"
type input "admit"
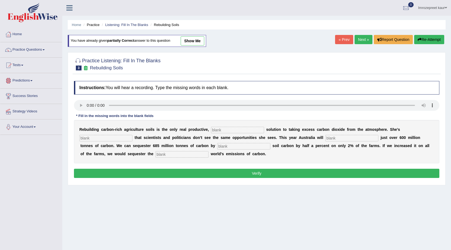
type input "increasing"
type input "whole"
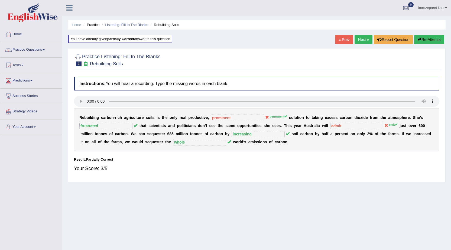
click at [361, 33] on div "Home Practice Listening: Fill In The Blanks Rebuilding Soils You have already g…" at bounding box center [256, 135] width 388 height 271
click at [356, 42] on link "Next »" at bounding box center [363, 39] width 18 height 9
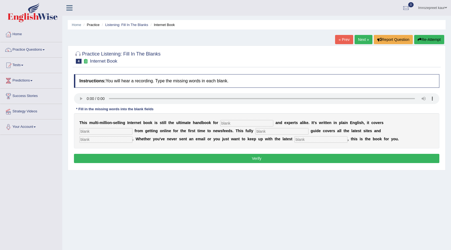
click at [225, 124] on input "text" at bounding box center [246, 123] width 53 height 6
type input "novelists"
click at [109, 136] on div "T h i s m u l t i - m i l l i o n - s e l l i n g I n t e r n e t b o o k i s s…" at bounding box center [256, 130] width 365 height 35
type input "everything"
click at [270, 132] on input "text" at bounding box center [281, 131] width 53 height 6
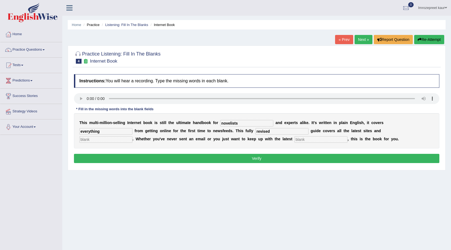
type input "revised"
click at [99, 139] on input "text" at bounding box center [105, 139] width 53 height 6
type input "phrase"
click at [313, 139] on input "text" at bounding box center [320, 139] width 53 height 6
type input "developments"
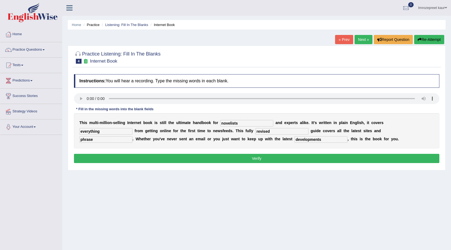
click at [110, 157] on button "Verify" at bounding box center [256, 158] width 365 height 9
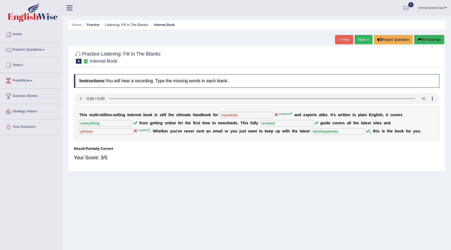
click at [355, 40] on link "Next »" at bounding box center [363, 39] width 18 height 9
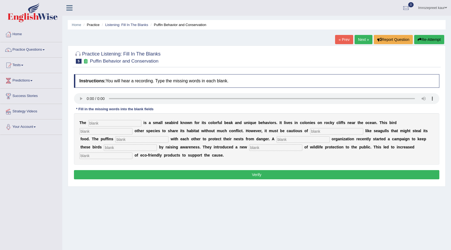
click at [97, 121] on input "text" at bounding box center [114, 123] width 53 height 6
click at [88, 131] on input "text" at bounding box center [105, 131] width 53 height 6
type input "allows"
click at [319, 132] on input "text" at bounding box center [336, 131] width 53 height 6
type input "predators"
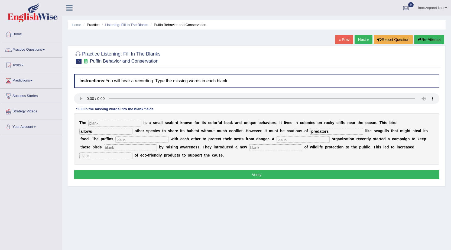
click at [157, 139] on input "text" at bounding box center [141, 139] width 53 height 6
type input "colaborates"
click at [320, 140] on input "text" at bounding box center [302, 139] width 53 height 6
type input "corporate"
click at [133, 147] on input "text" at bounding box center [130, 147] width 53 height 6
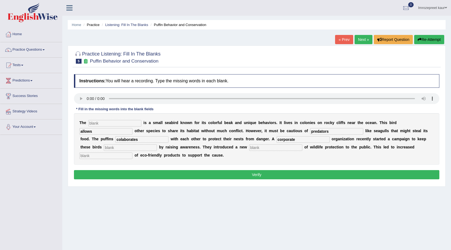
click at [115, 156] on input "text" at bounding box center [105, 155] width 53 height 6
type input "consumption"
click at [118, 124] on input "text" at bounding box center [114, 123] width 53 height 6
type input "puffins"
click at [114, 147] on input "text" at bounding box center [130, 147] width 53 height 6
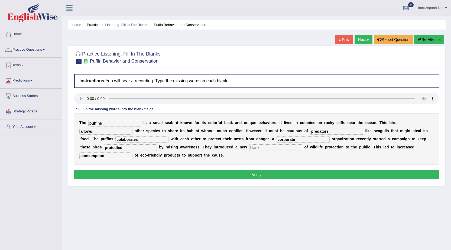
click at [116, 146] on input "protedted" at bounding box center [130, 147] width 53 height 6
type input "protected"
click at [269, 146] on input "text" at bounding box center [275, 147] width 53 height 6
type input "way"
click at [252, 173] on button "Verify" at bounding box center [256, 174] width 365 height 9
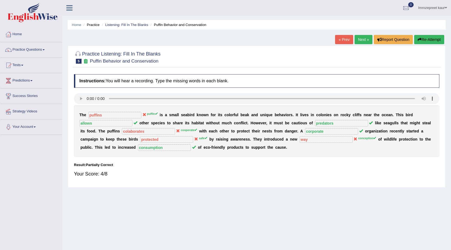
drag, startPoint x: 361, startPoint y: 39, endPoint x: 349, endPoint y: 51, distance: 17.6
click at [361, 38] on link "Next »" at bounding box center [363, 39] width 18 height 9
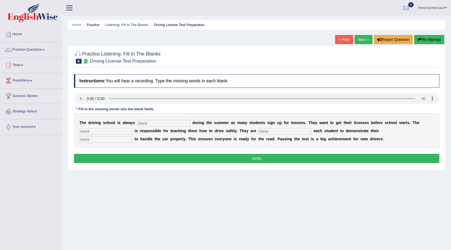
click at [145, 122] on input "text" at bounding box center [163, 123] width 53 height 6
click at [168, 124] on input "text" at bounding box center [163, 123] width 53 height 6
type input "busy"
click at [130, 130] on input "text" at bounding box center [105, 131] width 53 height 6
type input "instructors"
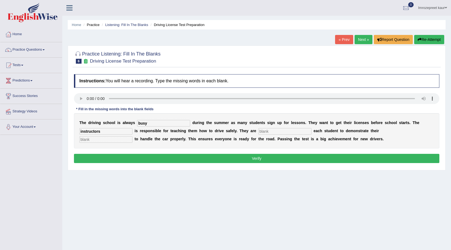
click at [277, 131] on input "text" at bounding box center [284, 131] width 53 height 6
type input "requiring"
click at [89, 137] on input "text" at bounding box center [105, 139] width 53 height 6
type input "ability"
click at [97, 160] on button "Verify" at bounding box center [256, 158] width 365 height 9
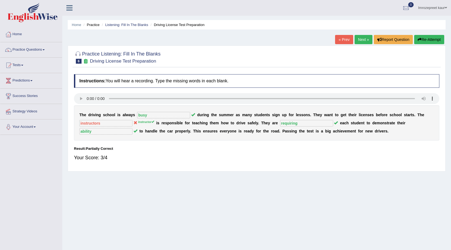
click at [110, 127] on div "T h e d r i v i n g s c h o o l i s a l w a y s busy d u r i n g t h e s u m m …" at bounding box center [256, 122] width 365 height 35
click at [360, 37] on link "Next »" at bounding box center [363, 39] width 18 height 9
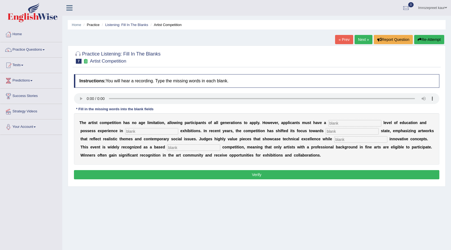
click at [345, 123] on input "text" at bounding box center [354, 123] width 53 height 6
type input "graduate"
click at [163, 133] on input "text" at bounding box center [151, 131] width 53 height 6
type input "sculpture"
click at [365, 130] on input "text" at bounding box center [351, 131] width 53 height 6
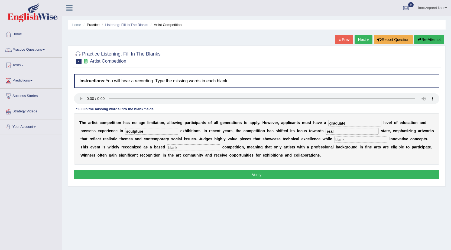
type input "real"
click at [374, 138] on input "text" at bounding box center [360, 139] width 53 height 6
type input "incorporating"
click at [208, 151] on div "T h e a r t i s t c o m p e t i t i o n h a s n o a g e l i m i t a t i o n , a…" at bounding box center [256, 138] width 365 height 51
click at [210, 148] on input "text" at bounding box center [193, 147] width 53 height 6
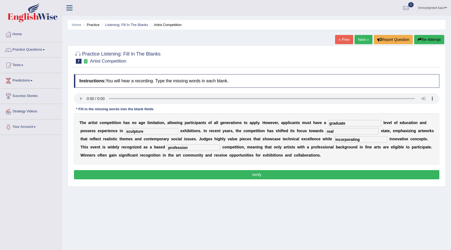
type input "profession"
click at [326, 175] on button "Verify" at bounding box center [256, 174] width 365 height 9
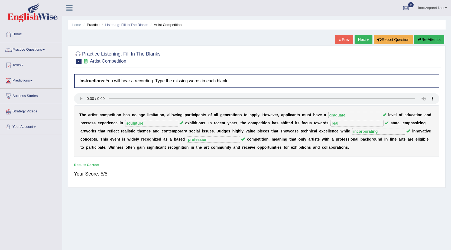
click at [355, 42] on link "Next »" at bounding box center [363, 39] width 18 height 9
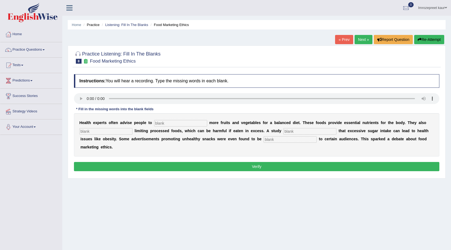
click at [163, 122] on input "text" at bounding box center [180, 123] width 53 height 6
type input "consume"
click at [124, 132] on input "text" at bounding box center [105, 131] width 53 height 6
type input "recomended"
click at [293, 123] on b "d" at bounding box center [294, 122] width 2 height 4
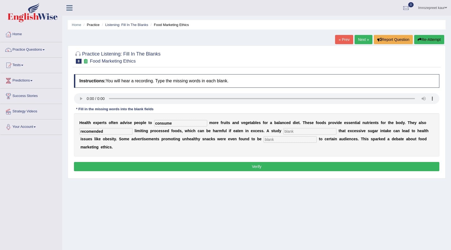
click at [290, 130] on input "text" at bounding box center [309, 131] width 53 height 6
type input "diagnosed"
click at [265, 139] on input "text" at bounding box center [289, 139] width 53 height 6
type input "offensive"
click at [263, 165] on button "Verify" at bounding box center [256, 166] width 365 height 9
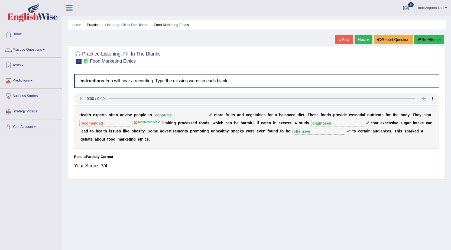
click at [357, 38] on link "Next »" at bounding box center [363, 39] width 18 height 9
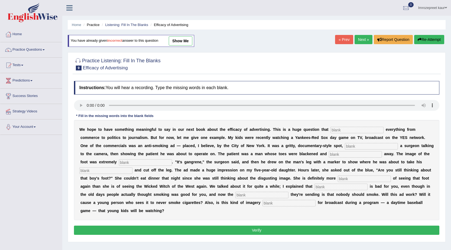
click at [345, 130] on input "text" at bounding box center [356, 130] width 53 height 6
type input "impacts"
click at [352, 145] on input "text" at bounding box center [370, 146] width 53 height 6
type input "featuring"
click at [351, 155] on input "text" at bounding box center [355, 154] width 53 height 6
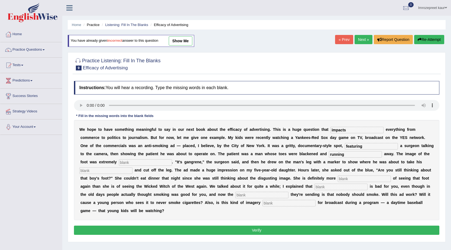
type input "running"
click at [172, 161] on input "text" at bounding box center [145, 162] width 53 height 6
click at [132, 169] on input "text" at bounding box center [105, 170] width 53 height 6
type input "hacks"
click at [374, 178] on input "text" at bounding box center [363, 178] width 53 height 6
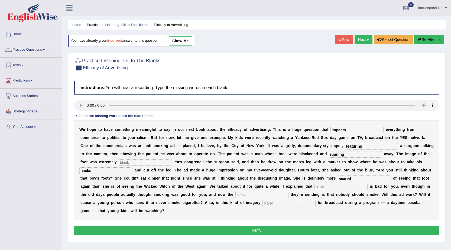
type input "scared"
click at [362, 188] on input "text" at bounding box center [340, 186] width 53 height 6
type input "smoking"
click at [288, 193] on input "text" at bounding box center [261, 195] width 53 height 6
type input "message"
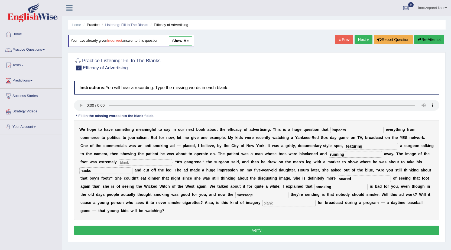
click at [290, 204] on input "text" at bounding box center [288, 203] width 53 height 6
type input "appropriate"
click at [137, 161] on input "text" at bounding box center [145, 162] width 53 height 6
type input "damaged"
click at [125, 229] on button "Verify" at bounding box center [256, 229] width 365 height 9
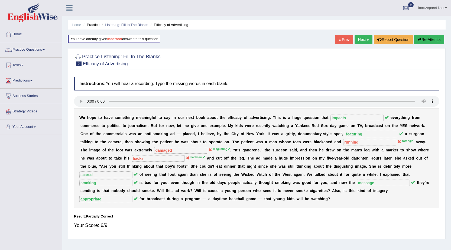
drag, startPoint x: 364, startPoint y: 39, endPoint x: 353, endPoint y: 50, distance: 16.5
click at [365, 39] on link "Next »" at bounding box center [363, 39] width 18 height 9
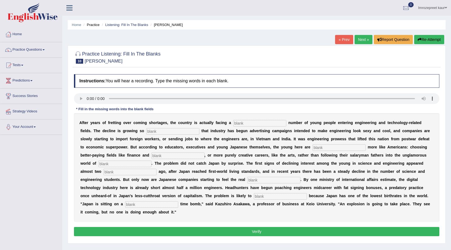
click at [266, 118] on div "A f t e r y e a r s o f f r e t t i n g o v e r c o m i n g s h o r t a g e s ,…" at bounding box center [256, 167] width 365 height 108
click at [263, 124] on input "text" at bounding box center [259, 123] width 53 height 6
type input "dwindling"
click at [186, 130] on input "text" at bounding box center [172, 131] width 53 height 6
type input "drastic"
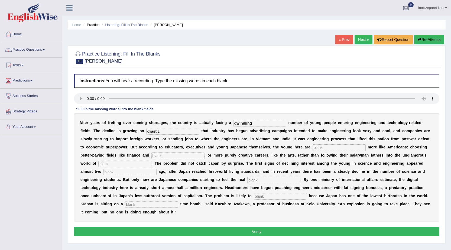
click at [325, 149] on input "text" at bounding box center [338, 147] width 53 height 6
type input "behaving"
click at [175, 155] on input "text" at bounding box center [177, 155] width 53 height 6
type input "medecine"
click at [143, 162] on input "text" at bounding box center [124, 163] width 53 height 6
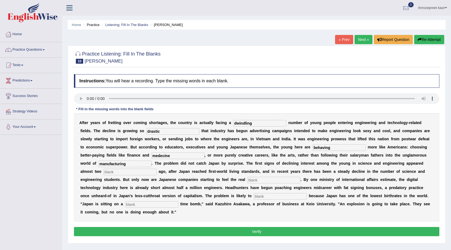
type input "manufacturing"
click at [140, 171] on input "text" at bounding box center [129, 172] width 53 height 6
type input "decades"
click at [257, 181] on input "text" at bounding box center [273, 180] width 53 height 6
type input "pinch"
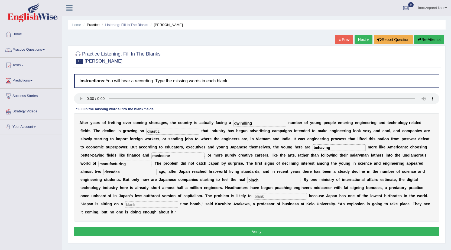
click at [256, 198] on input "text" at bounding box center [280, 196] width 53 height 6
type input "worsen"
click at [146, 206] on input "text" at bounding box center [151, 204] width 53 height 6
type input "demographic"
click at [160, 157] on input "medecine" at bounding box center [177, 155] width 53 height 6
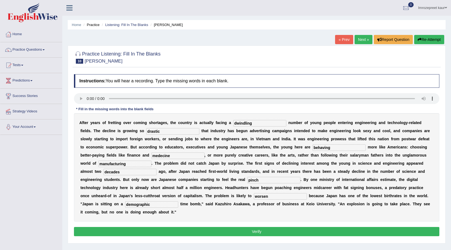
click at [161, 158] on input "medecine" at bounding box center [177, 155] width 53 height 6
click at [161, 157] on input "medecine" at bounding box center [177, 155] width 53 height 6
type input "medicine"
click at [244, 229] on button "Verify" at bounding box center [256, 231] width 365 height 9
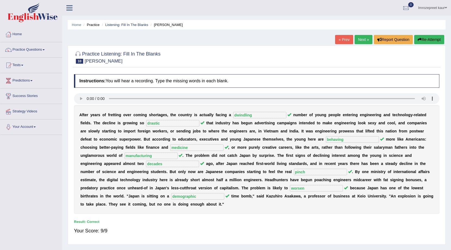
click at [365, 40] on link "Next »" at bounding box center [363, 39] width 18 height 9
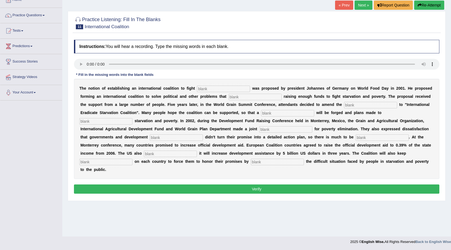
click at [217, 88] on input "text" at bounding box center [223, 89] width 53 height 6
type input "starvation"
click at [233, 97] on input "text" at bounding box center [254, 97] width 53 height 6
type input "abstract"
click at [357, 104] on input "text" at bounding box center [370, 105] width 53 height 6
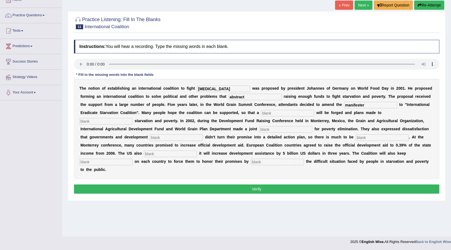
type input "manifester"
click at [275, 113] on input "text" at bounding box center [287, 113] width 53 height 6
type input "resolution"
click at [107, 123] on input "text" at bounding box center [105, 121] width 53 height 6
type input "eliminate"
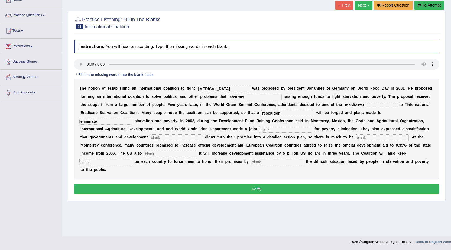
click at [265, 128] on input "text" at bounding box center [285, 129] width 53 height 6
type input "appeal"
click at [153, 139] on input "text" at bounding box center [176, 137] width 53 height 6
type input "partners"
click at [359, 138] on input "text" at bounding box center [381, 137] width 53 height 6
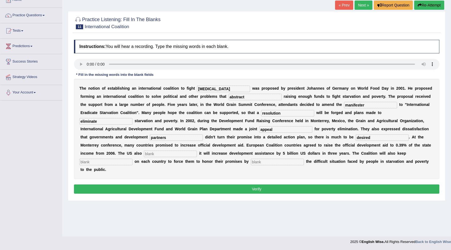
type input "desired"
click at [176, 156] on input "text" at bounding box center [170, 153] width 53 height 6
type input "announced"
click at [96, 166] on div "T h e n o t i o n o f e s t a b l i s h i n g a n i n t e r n a t i o n a l c o…" at bounding box center [256, 129] width 365 height 100
click at [96, 163] on input "text" at bounding box center [105, 162] width 53 height 6
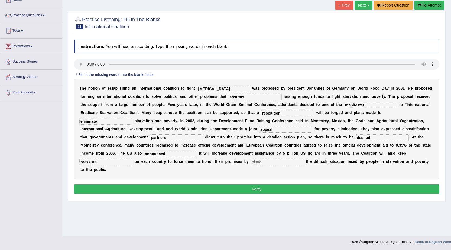
type input "pressure"
click at [273, 162] on input "text" at bounding box center [277, 162] width 53 height 6
type input "exposing"
click at [242, 186] on button "Verify" at bounding box center [256, 188] width 365 height 9
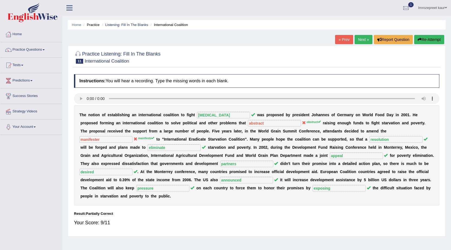
click at [360, 38] on link "Next »" at bounding box center [363, 39] width 18 height 9
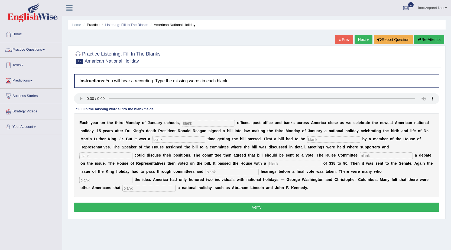
click at [32, 49] on link "Practice Questions" at bounding box center [31, 49] width 62 height 14
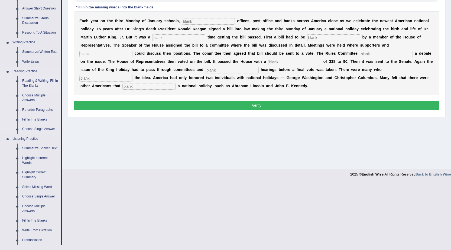
scroll to position [174, 0]
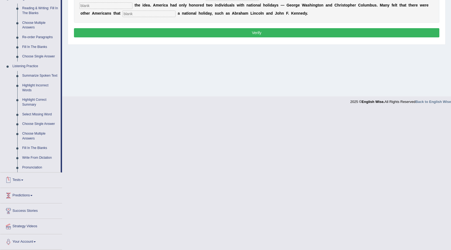
click at [23, 180] on span at bounding box center [22, 179] width 2 height 1
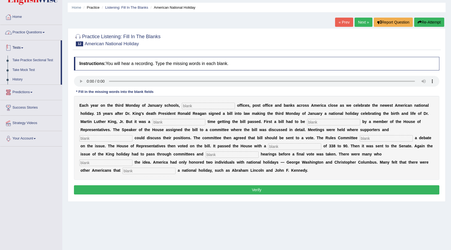
scroll to position [27, 0]
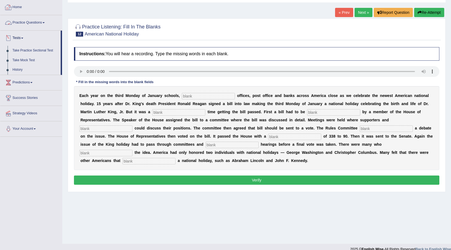
click at [15, 8] on link "Home" at bounding box center [31, 7] width 62 height 14
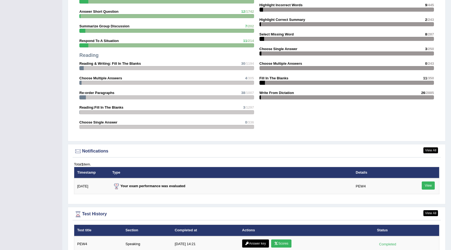
scroll to position [625, 0]
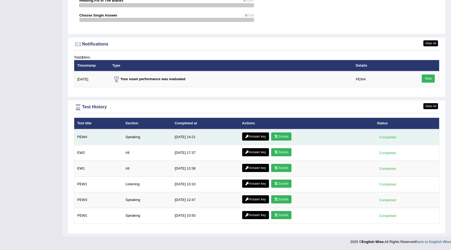
click at [247, 135] on icon at bounding box center [247, 136] width 4 height 3
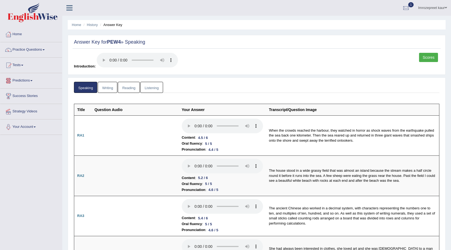
click at [422, 55] on link "Scores" at bounding box center [428, 57] width 19 height 9
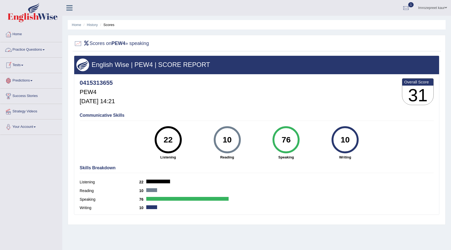
click at [27, 63] on link "Tests" at bounding box center [31, 65] width 62 height 14
click at [27, 77] on link "Take Practice Sectional Test" at bounding box center [35, 78] width 51 height 10
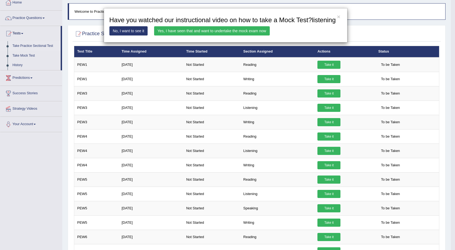
drag, startPoint x: 238, startPoint y: 29, endPoint x: 255, endPoint y: 58, distance: 33.1
click at [238, 29] on link "Yes, I have seen that and want to undertake the mock exam now" at bounding box center [212, 30] width 116 height 9
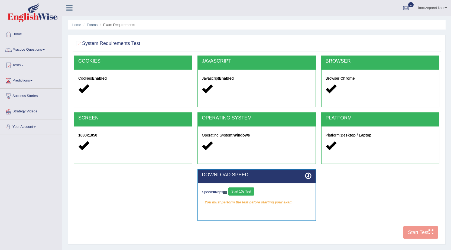
click at [243, 192] on button "Start 10s Test" at bounding box center [241, 191] width 26 height 8
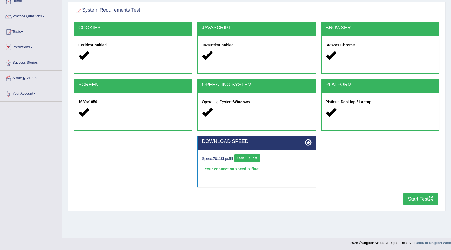
scroll to position [34, 0]
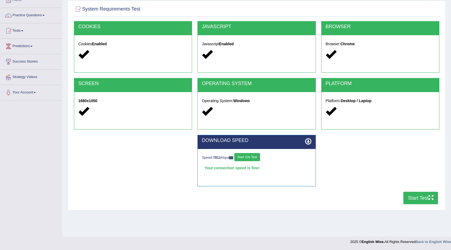
click at [417, 199] on button "Start Test" at bounding box center [420, 198] width 35 height 12
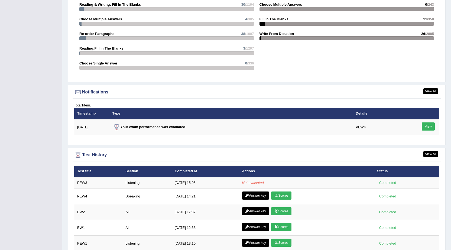
scroll to position [636, 0]
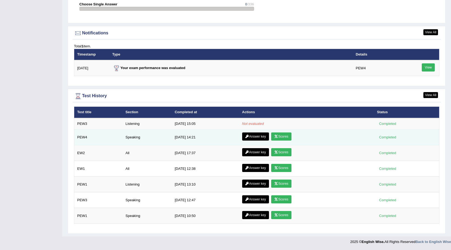
click at [149, 131] on td "Speaking" at bounding box center [146, 137] width 49 height 16
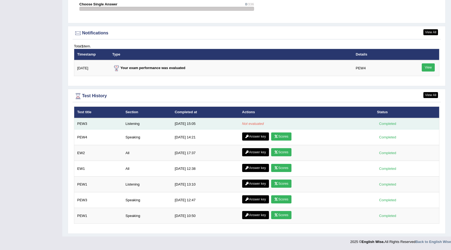
click at [151, 123] on td "Listening" at bounding box center [146, 123] width 49 height 11
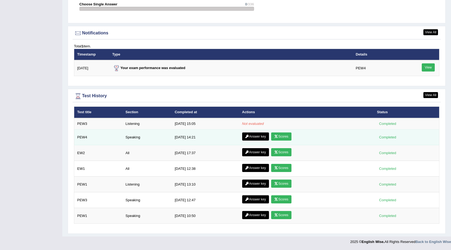
click at [247, 135] on link "Answer key" at bounding box center [255, 136] width 27 height 8
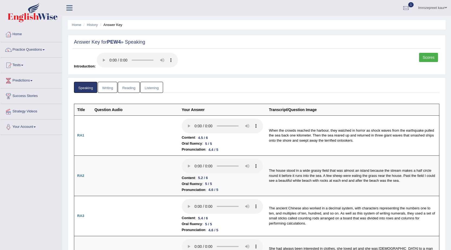
click at [116, 87] on link "Writing" at bounding box center [107, 87] width 19 height 11
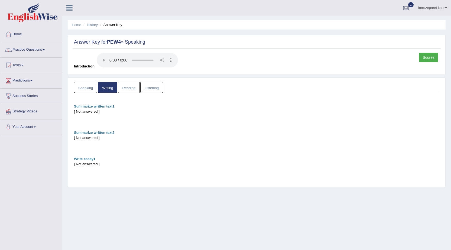
click at [127, 94] on div "Speaking Writing Reading Listening Title Question Audio Your Answer Transcript/…" at bounding box center [257, 133] width 368 height 103
click at [133, 87] on link "Reading" at bounding box center [129, 87] width 22 height 11
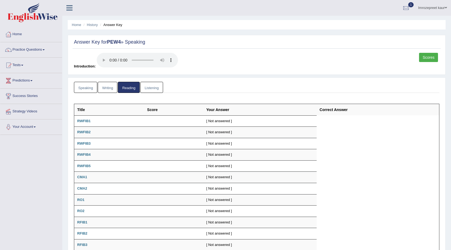
click at [149, 86] on link "Listening" at bounding box center [151, 87] width 23 height 11
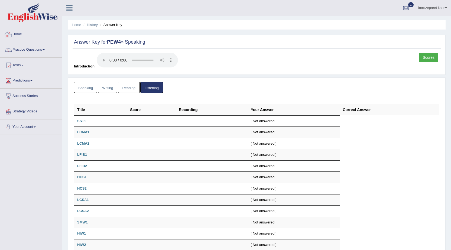
click at [15, 35] on link "Home" at bounding box center [31, 34] width 62 height 14
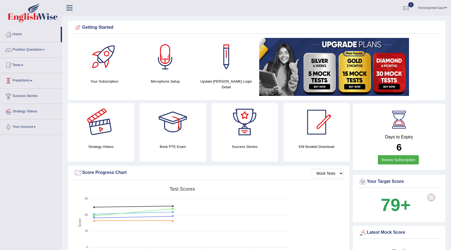
click at [23, 61] on link "Tests" at bounding box center [31, 65] width 62 height 14
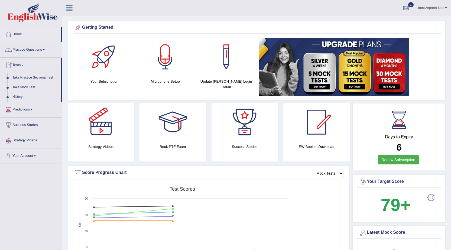
click at [32, 51] on link "Practice Questions" at bounding box center [31, 49] width 62 height 14
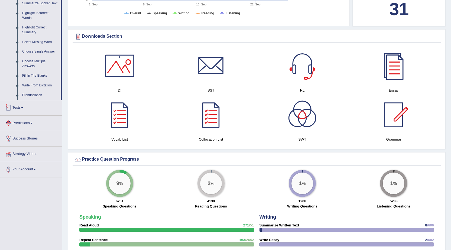
scroll to position [298, 0]
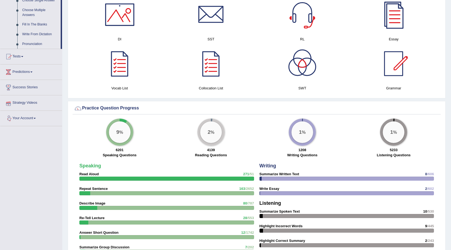
click at [22, 58] on link "Tests" at bounding box center [31, 56] width 62 height 14
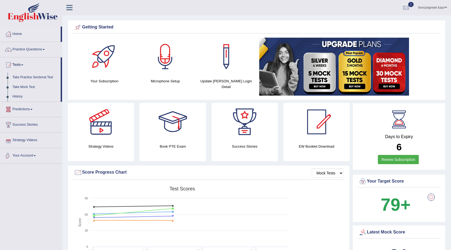
scroll to position [0, 0]
click at [27, 77] on link "Take Practice Sectional Test" at bounding box center [35, 78] width 51 height 10
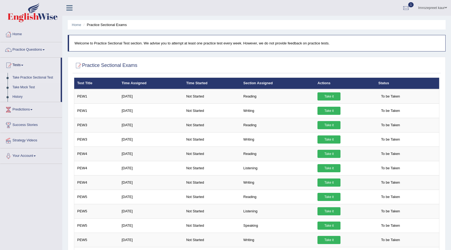
click at [331, 92] on link "Take it" at bounding box center [328, 96] width 23 height 8
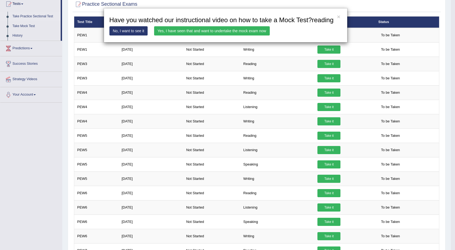
click at [258, 29] on link "Yes, I have seen that and want to undertake the mock exam now" at bounding box center [212, 30] width 116 height 9
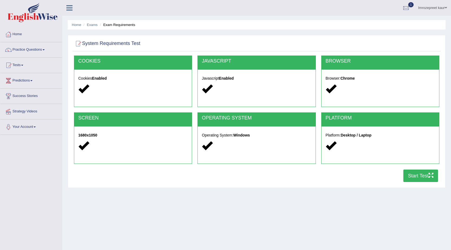
click at [419, 172] on button "Start Test" at bounding box center [420, 175] width 35 height 12
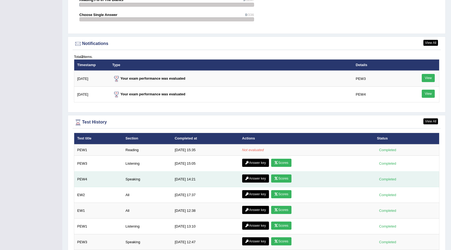
scroll to position [649, 0]
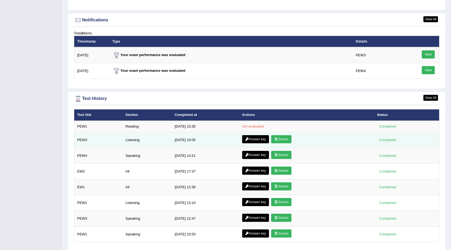
click at [281, 139] on link "Scores" at bounding box center [281, 139] width 20 height 8
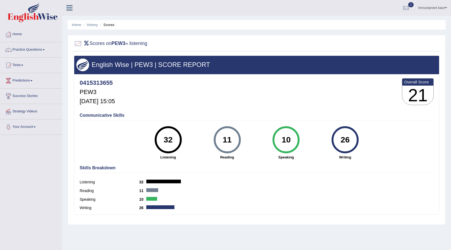
click at [77, 27] on li "Home" at bounding box center [76, 24] width 9 height 5
click at [79, 28] on ul "Home History Scores" at bounding box center [257, 24] width 378 height 9
click at [79, 26] on link "Home" at bounding box center [76, 25] width 9 height 4
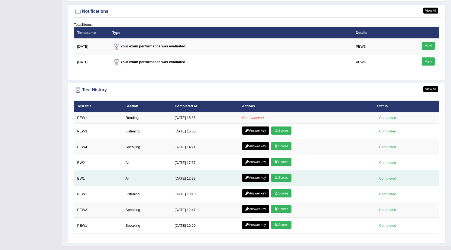
scroll to position [668, 0]
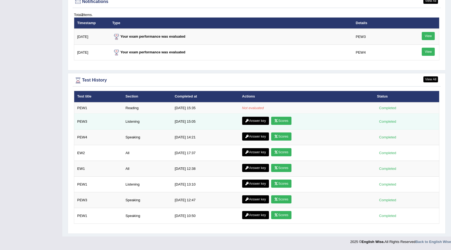
click at [261, 118] on link "Answer key" at bounding box center [255, 121] width 27 height 8
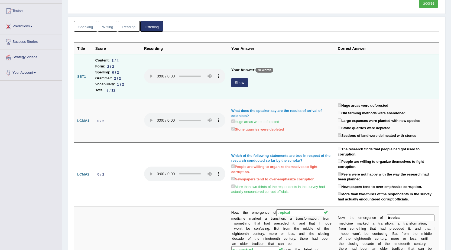
click at [239, 81] on button "Show" at bounding box center [239, 82] width 17 height 9
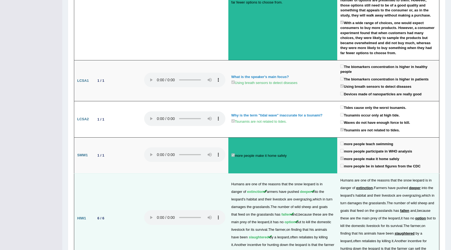
scroll to position [674, 0]
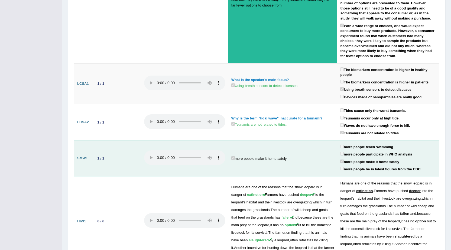
drag, startPoint x: 269, startPoint y: 161, endPoint x: 261, endPoint y: 183, distance: 23.6
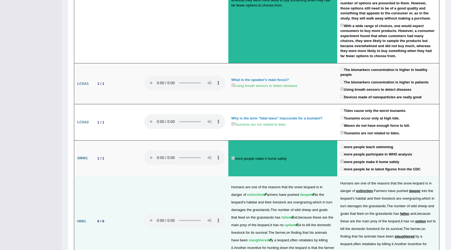
click at [269, 160] on td "more people make it home safely" at bounding box center [282, 158] width 109 height 36
click at [251, 208] on span "the" at bounding box center [249, 210] width 5 height 4
click at [219, 181] on td at bounding box center [184, 221] width 87 height 90
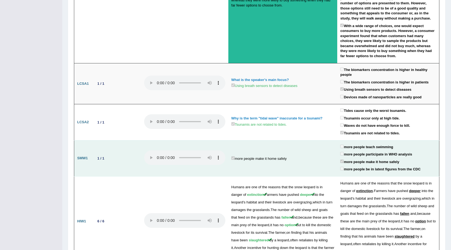
click at [238, 157] on td "more people make it home safely" at bounding box center [282, 158] width 109 height 36
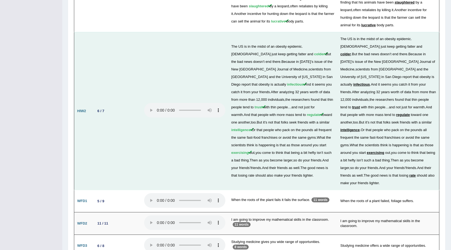
scroll to position [918, 0]
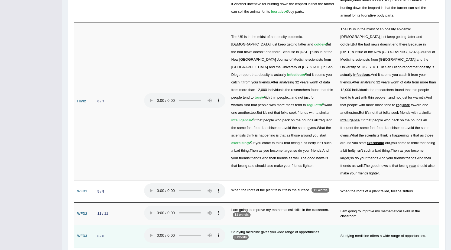
click at [227, 225] on td at bounding box center [184, 236] width 87 height 22
click at [239, 235] on p "8 words" at bounding box center [240, 237] width 16 height 5
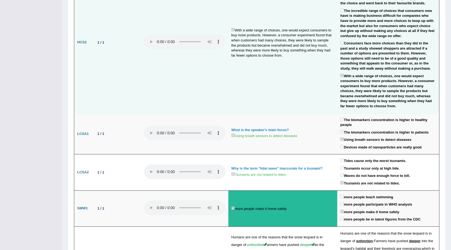
scroll to position [620, 0]
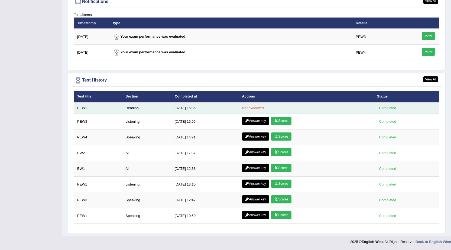
click at [234, 109] on td "[DATE] 15:35" at bounding box center [205, 107] width 67 height 11
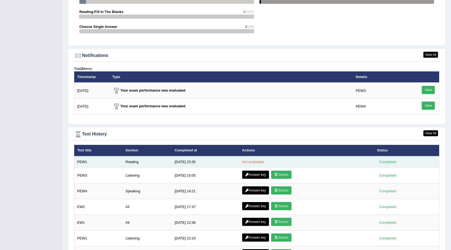
scroll to position [614, 0]
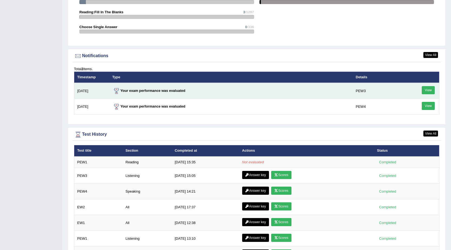
click at [426, 89] on link "View" at bounding box center [427, 90] width 13 height 8
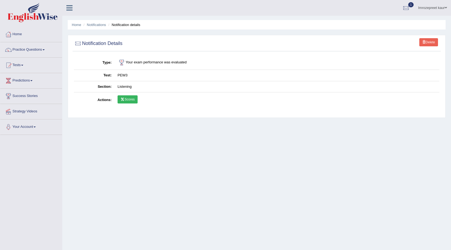
click at [126, 100] on link "Scores" at bounding box center [127, 99] width 20 height 8
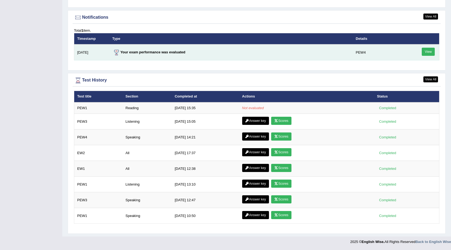
click at [426, 52] on link "View" at bounding box center [427, 52] width 13 height 8
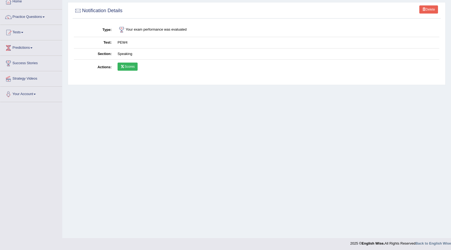
scroll to position [34, 0]
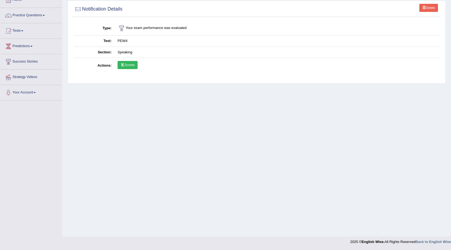
click at [137, 62] on link "Scores" at bounding box center [127, 65] width 20 height 8
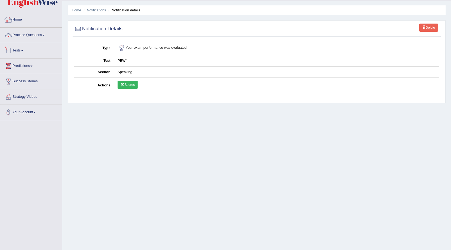
scroll to position [0, 0]
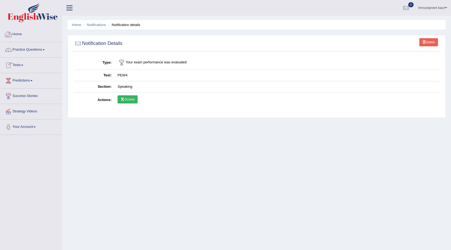
click at [20, 33] on link "Home" at bounding box center [31, 34] width 62 height 14
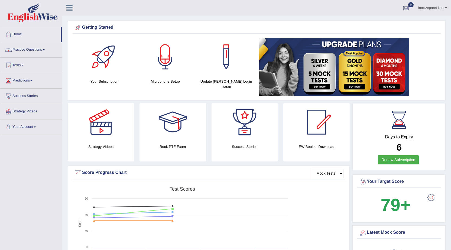
click at [21, 32] on link "Home" at bounding box center [30, 34] width 60 height 14
click at [18, 67] on link "Tests" at bounding box center [31, 65] width 62 height 14
click at [22, 78] on link "Take Practice Sectional Test" at bounding box center [35, 78] width 51 height 10
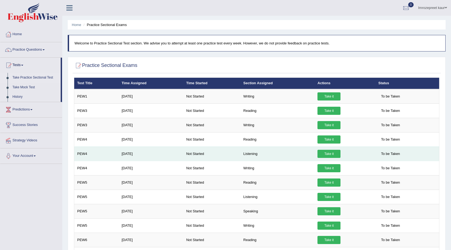
click at [337, 154] on link "Take it" at bounding box center [328, 154] width 23 height 8
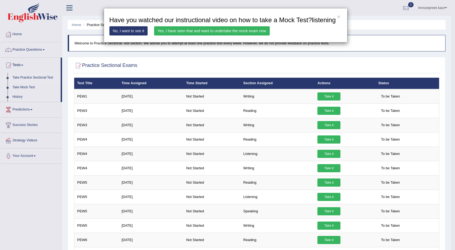
click at [242, 27] on link "Yes, I have seen that and want to undertake the mock exam now" at bounding box center [212, 30] width 116 height 9
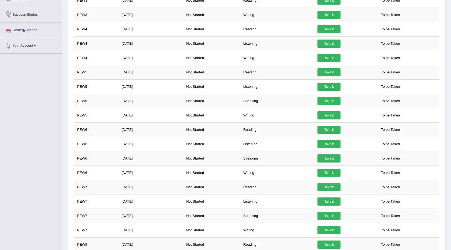
scroll to position [2, 0]
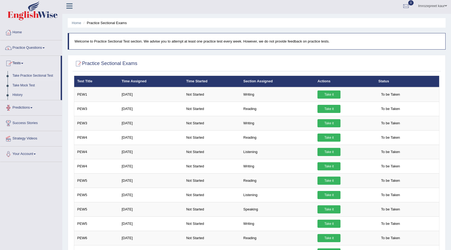
click at [19, 94] on link "History" at bounding box center [35, 95] width 51 height 10
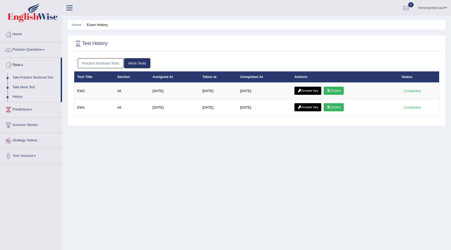
click at [36, 77] on link "Take Practice Sectional Test" at bounding box center [35, 78] width 51 height 10
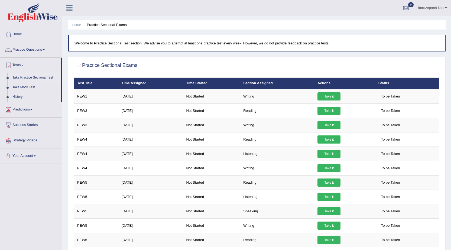
click at [326, 150] on link "Take it" at bounding box center [328, 154] width 23 height 8
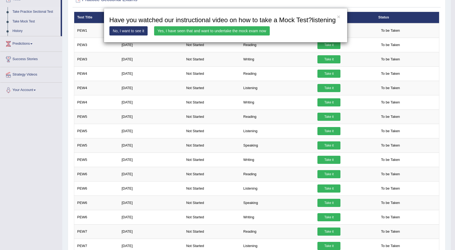
click at [261, 24] on div "× Have you watched our instructional video on how to take a Mock Test?listening…" at bounding box center [226, 25] width 244 height 34
click at [262, 30] on link "Yes, I have seen that and want to undertake the mock exam now" at bounding box center [212, 30] width 116 height 9
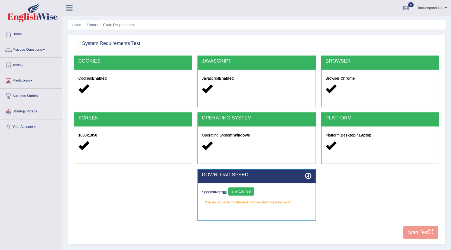
click at [237, 190] on button "Start 10s Test" at bounding box center [241, 191] width 26 height 8
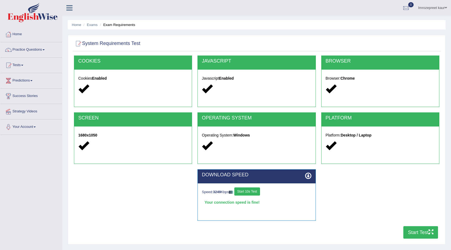
click at [407, 230] on button "Start Test" at bounding box center [420, 232] width 35 height 12
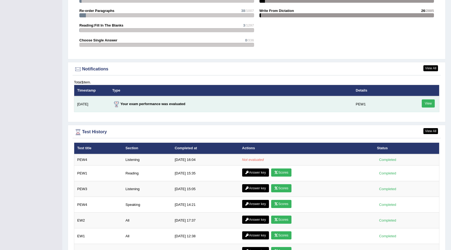
scroll to position [652, 0]
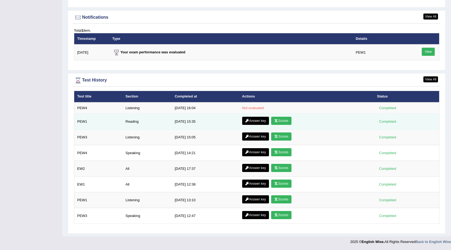
click at [274, 121] on icon at bounding box center [276, 120] width 4 height 3
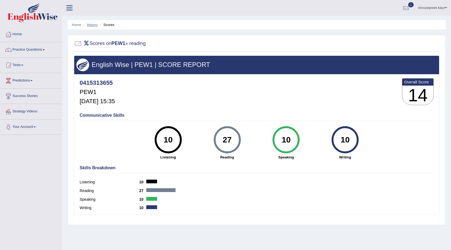
click at [93, 24] on link "History" at bounding box center [92, 25] width 11 height 4
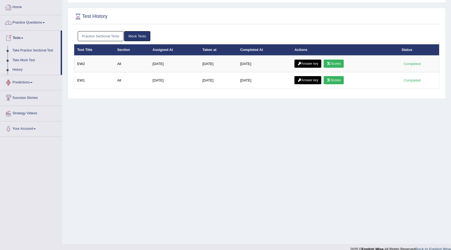
click at [27, 2] on link "Home" at bounding box center [31, 7] width 62 height 14
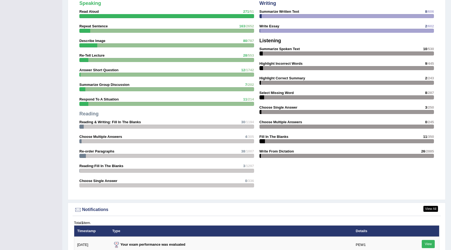
scroll to position [622, 0]
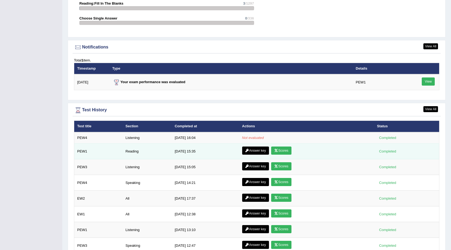
click at [262, 150] on link "Answer key" at bounding box center [255, 150] width 27 height 8
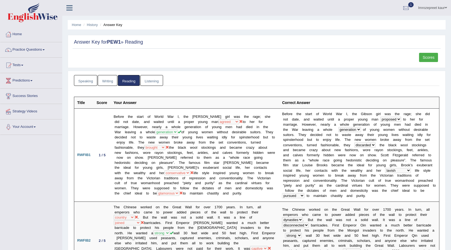
click at [154, 82] on link "Listening" at bounding box center [151, 80] width 23 height 11
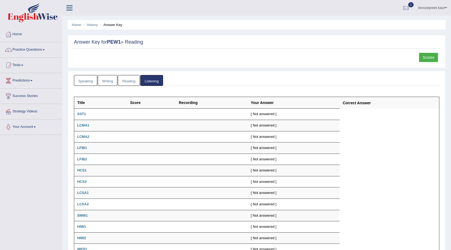
click at [72, 80] on div "Speaking Writing Reading Listening Title Question Audio Your Answer Transcript/…" at bounding box center [257, 179] width 378 height 217
click at [84, 83] on link "Speaking" at bounding box center [85, 80] width 23 height 11
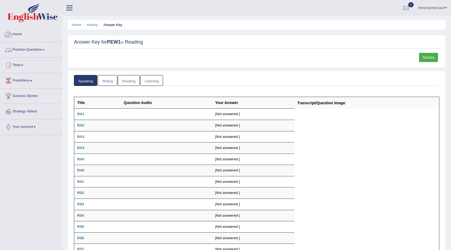
click at [18, 31] on link "Home" at bounding box center [31, 34] width 62 height 14
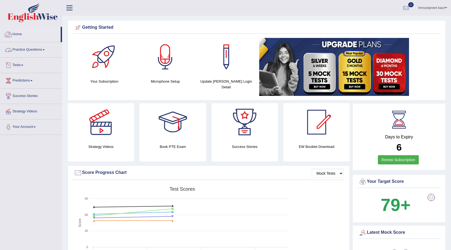
click at [25, 54] on link "Practice Questions" at bounding box center [31, 49] width 62 height 14
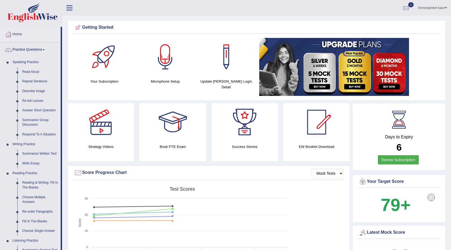
click at [431, 9] on link "Imrozepreet kaur" at bounding box center [432, 7] width 37 height 14
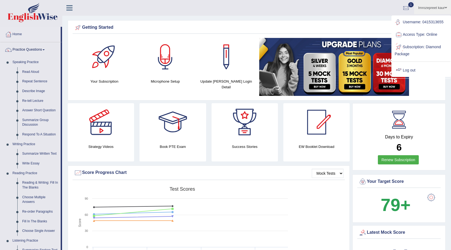
click at [408, 71] on link "Log out" at bounding box center [421, 70] width 58 height 12
